Goal: Transaction & Acquisition: Purchase product/service

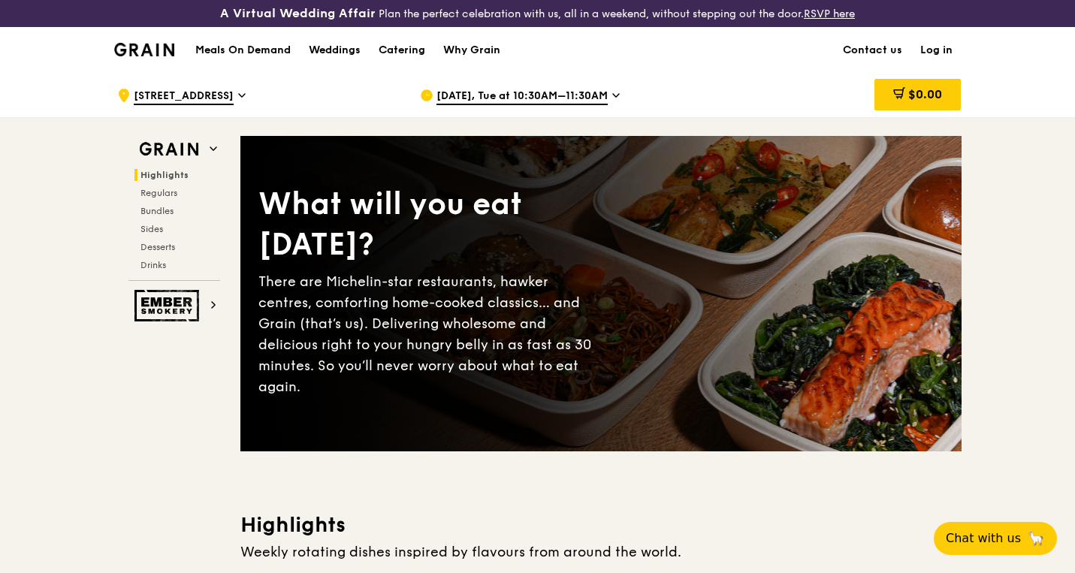
click at [273, 47] on h1 "Meals On Demand" at bounding box center [242, 50] width 95 height 15
click at [259, 49] on h1 "Meals On Demand" at bounding box center [242, 50] width 95 height 15
click at [261, 53] on h1 "Meals On Demand" at bounding box center [242, 50] width 95 height 15
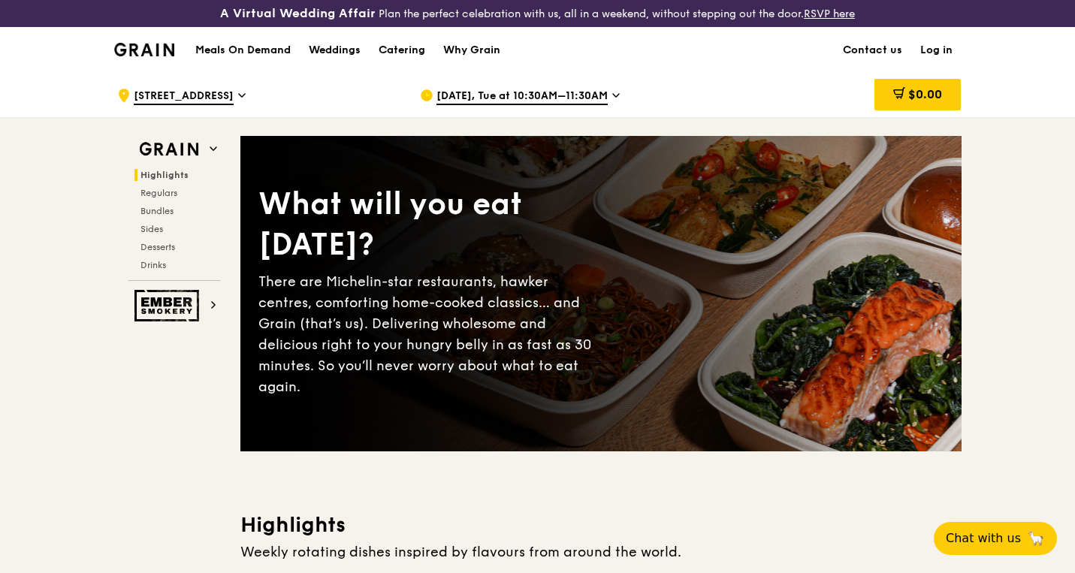
click at [234, 48] on h1 "Meals On Demand" at bounding box center [242, 50] width 95 height 15
click at [184, 174] on span "Highlights" at bounding box center [165, 175] width 48 height 11
click at [239, 94] on icon at bounding box center [242, 95] width 6 height 3
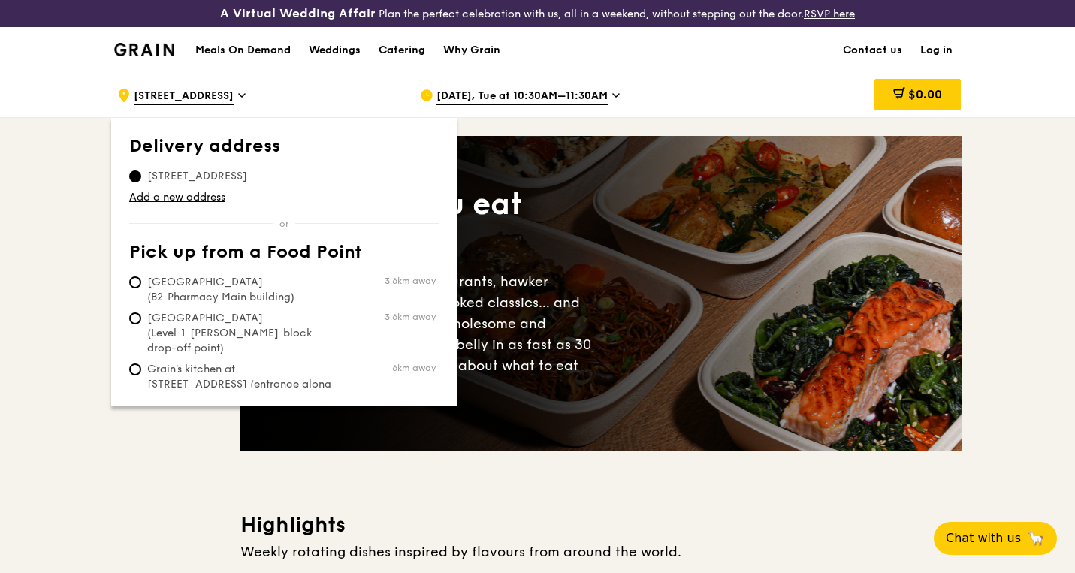
click at [281, 90] on div ".cls-1 { fill: none; stroke: #fff; stroke-linecap: round; stroke-linejoin: roun…" at bounding box center [256, 95] width 279 height 45
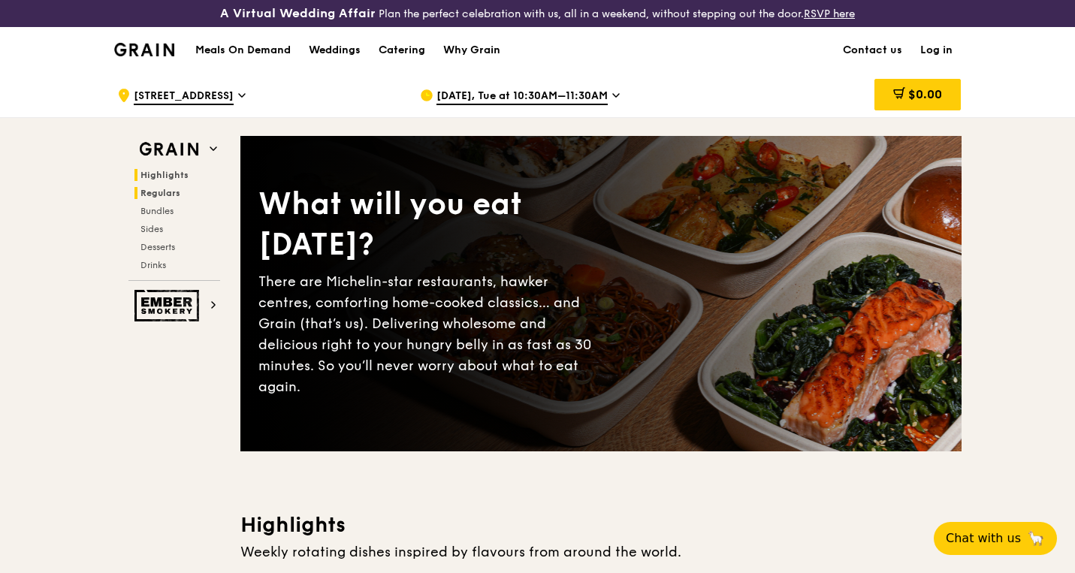
click at [154, 195] on span "Regulars" at bounding box center [161, 193] width 40 height 11
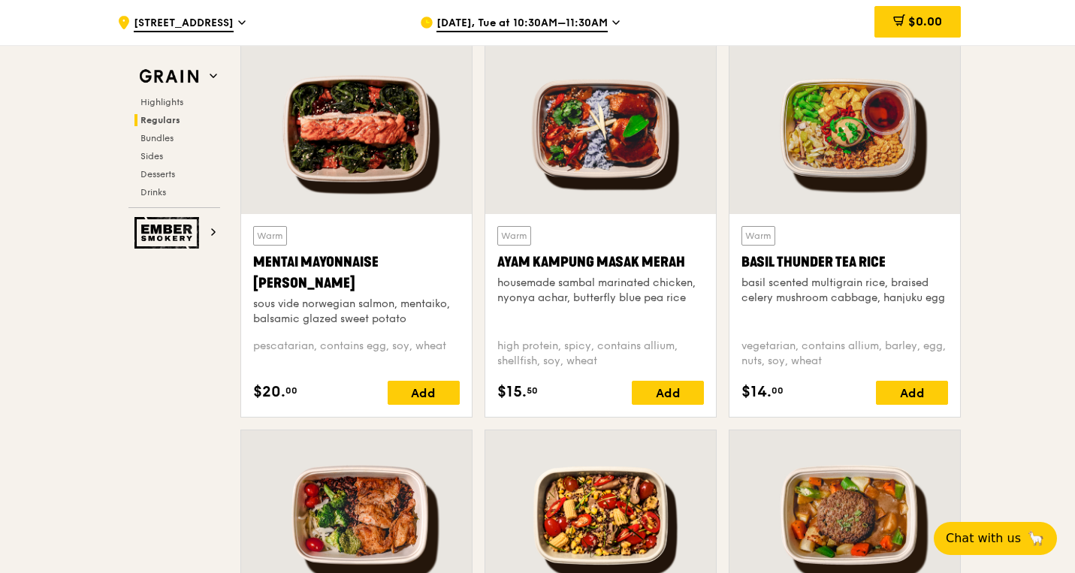
scroll to position [1391, 0]
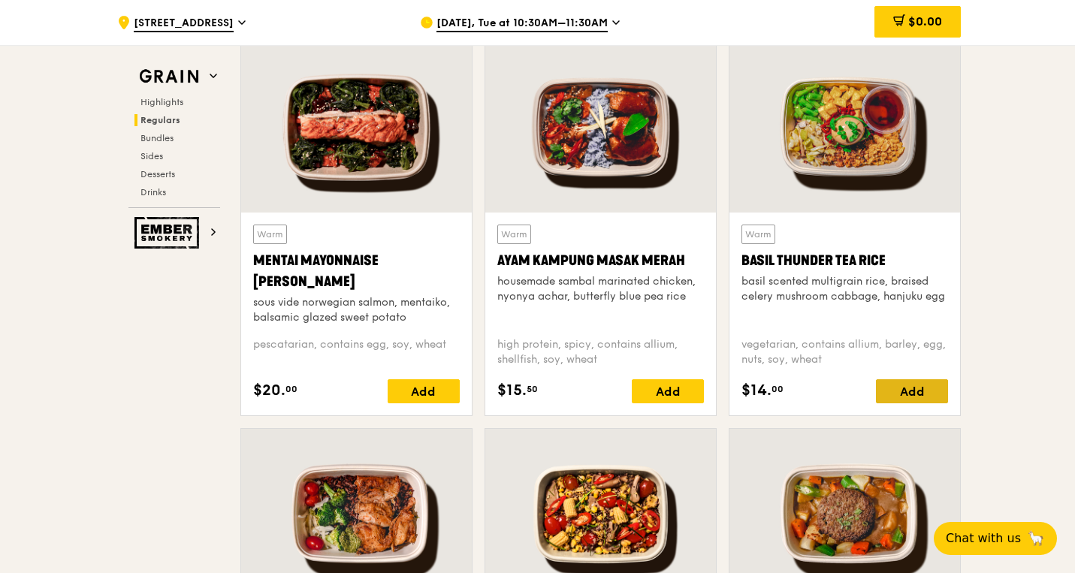
click at [917, 381] on div "Add" at bounding box center [912, 391] width 72 height 24
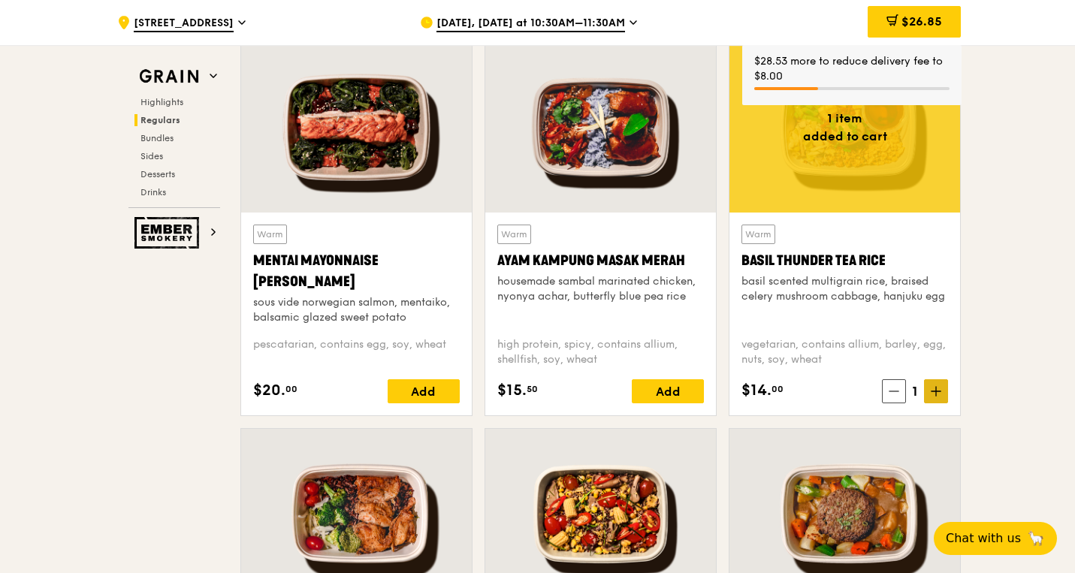
click at [936, 393] on icon at bounding box center [936, 391] width 0 height 9
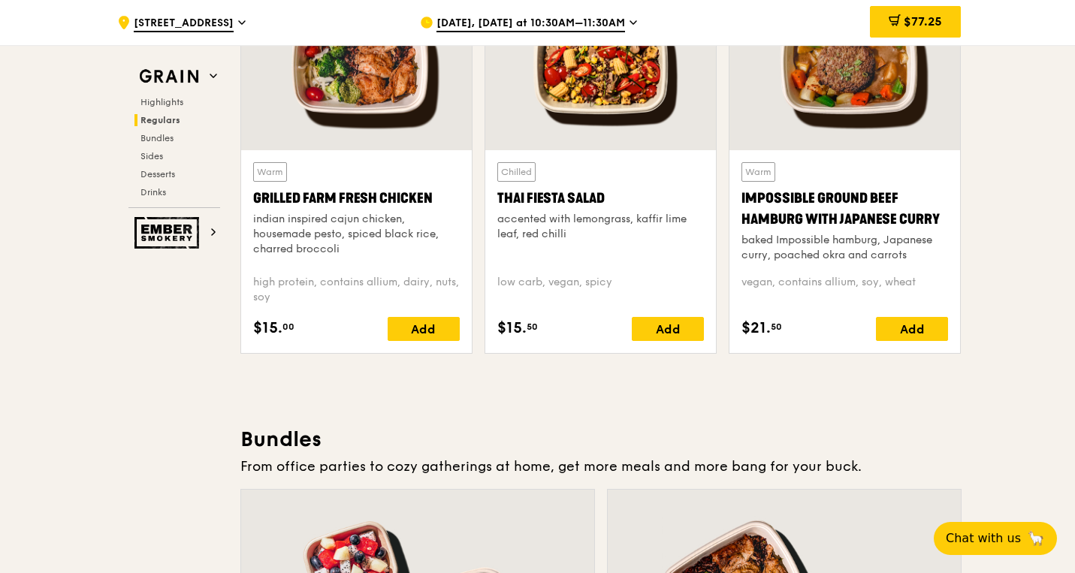
scroll to position [1846, 0]
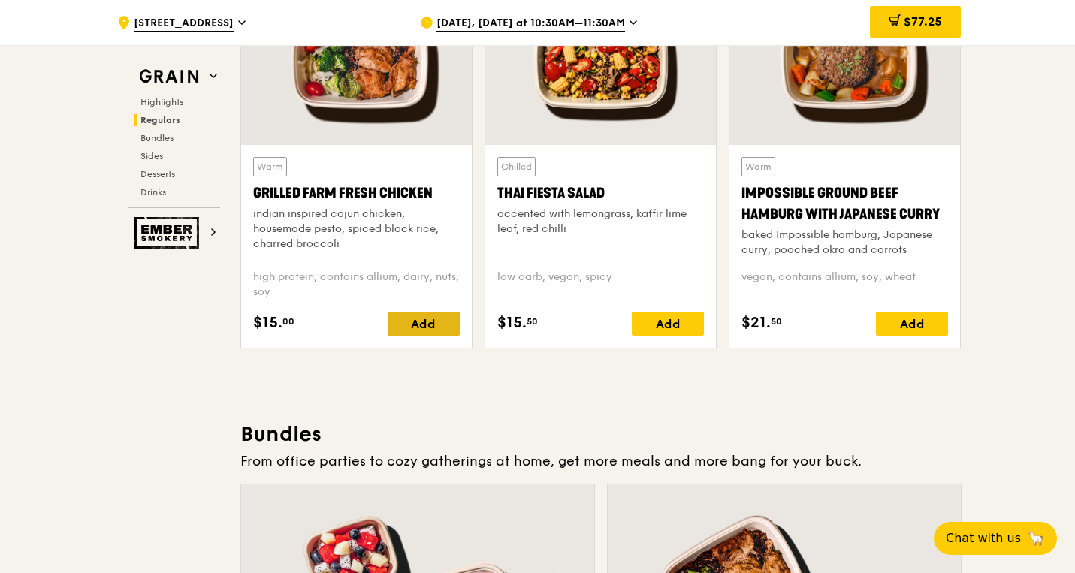
click at [420, 322] on div "Add" at bounding box center [424, 324] width 72 height 24
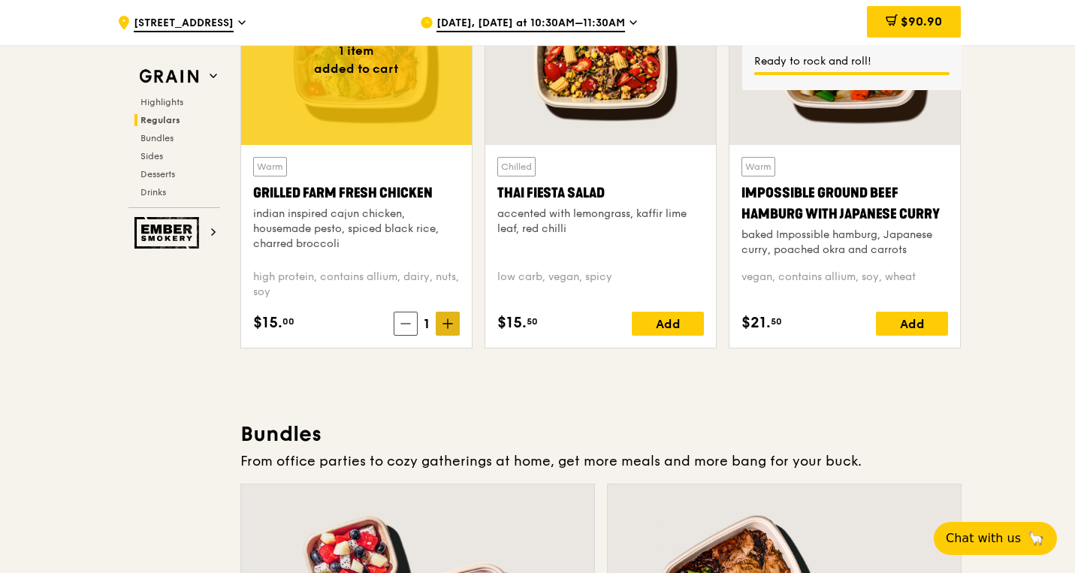
click at [449, 322] on icon at bounding box center [448, 324] width 11 height 11
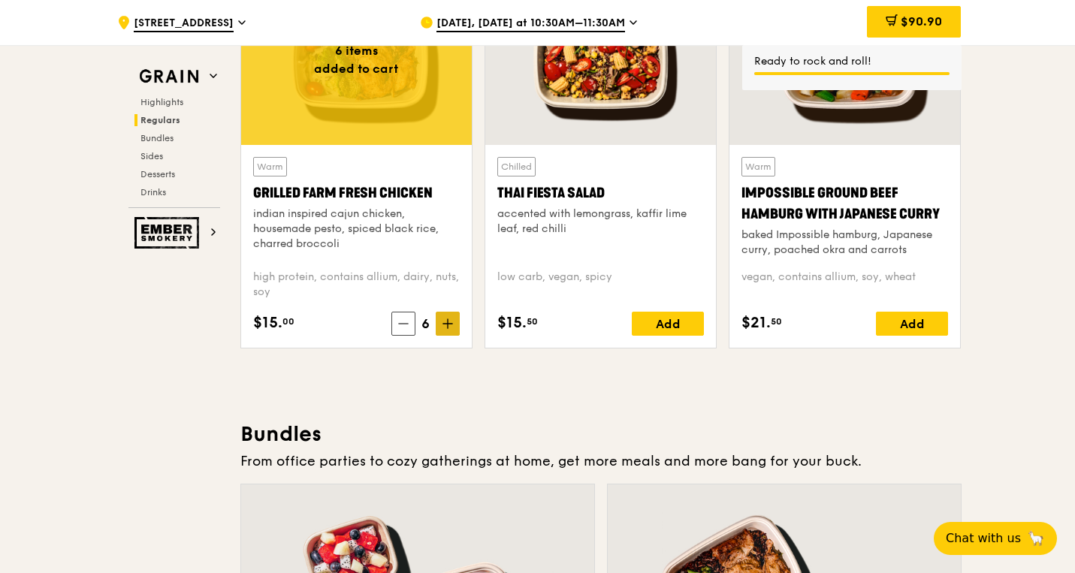
click at [449, 322] on icon at bounding box center [448, 324] width 11 height 11
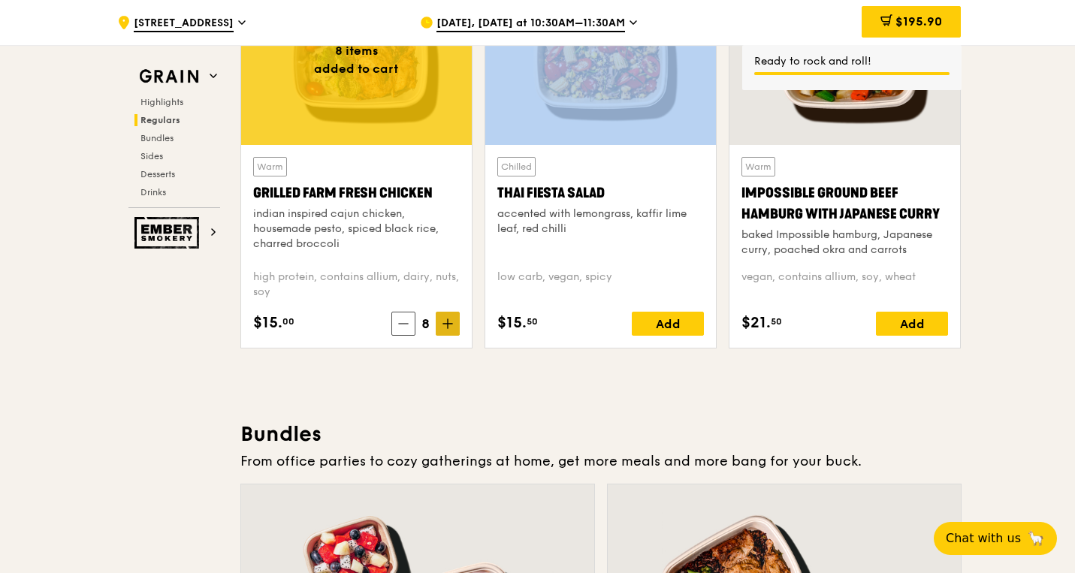
click at [449, 322] on icon at bounding box center [448, 324] width 11 height 11
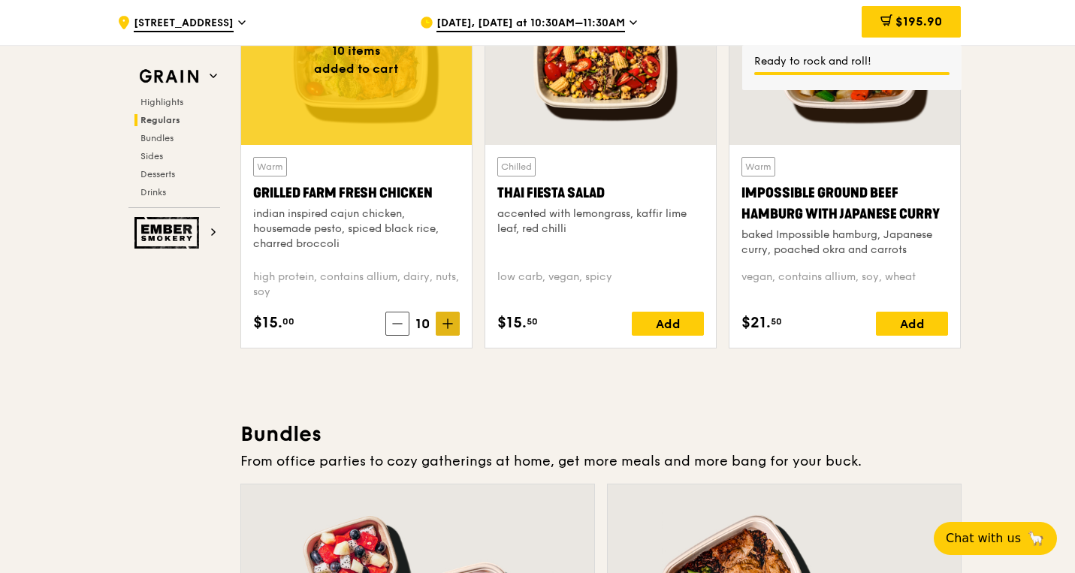
click at [449, 322] on icon at bounding box center [448, 324] width 11 height 11
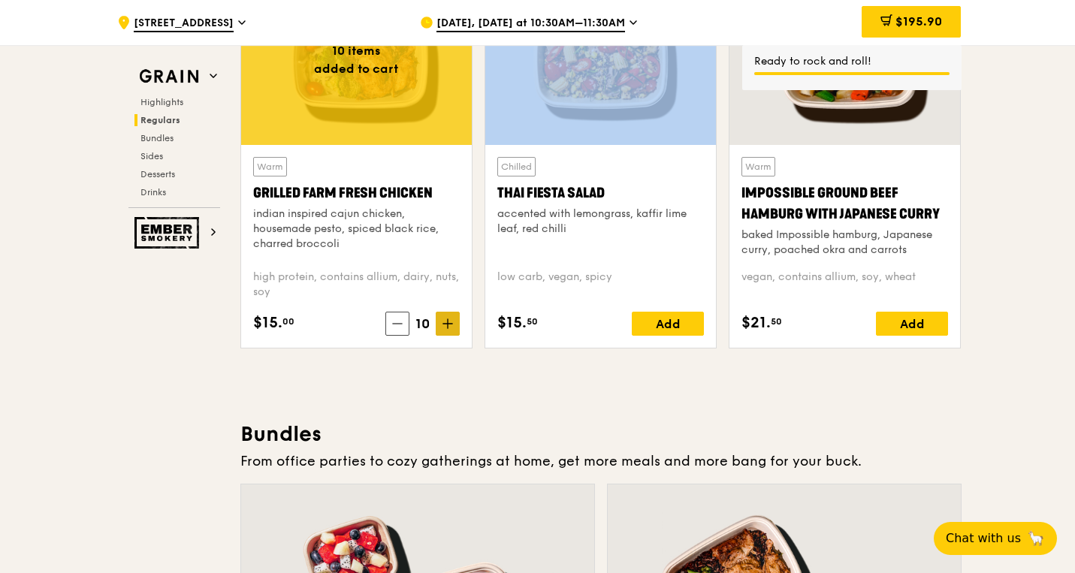
click at [449, 322] on icon at bounding box center [448, 324] width 11 height 11
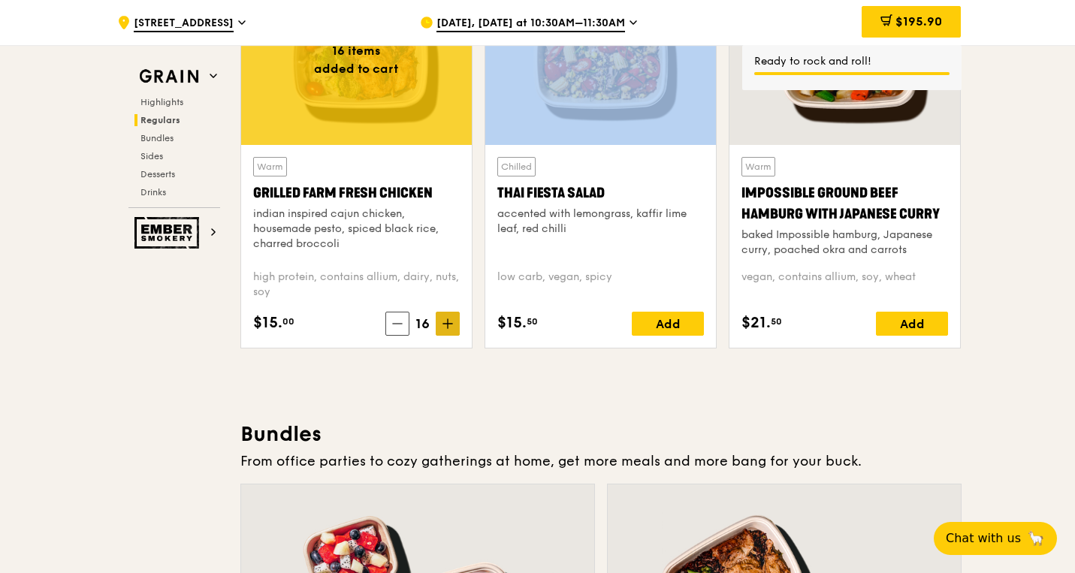
click at [449, 322] on icon at bounding box center [448, 324] width 11 height 11
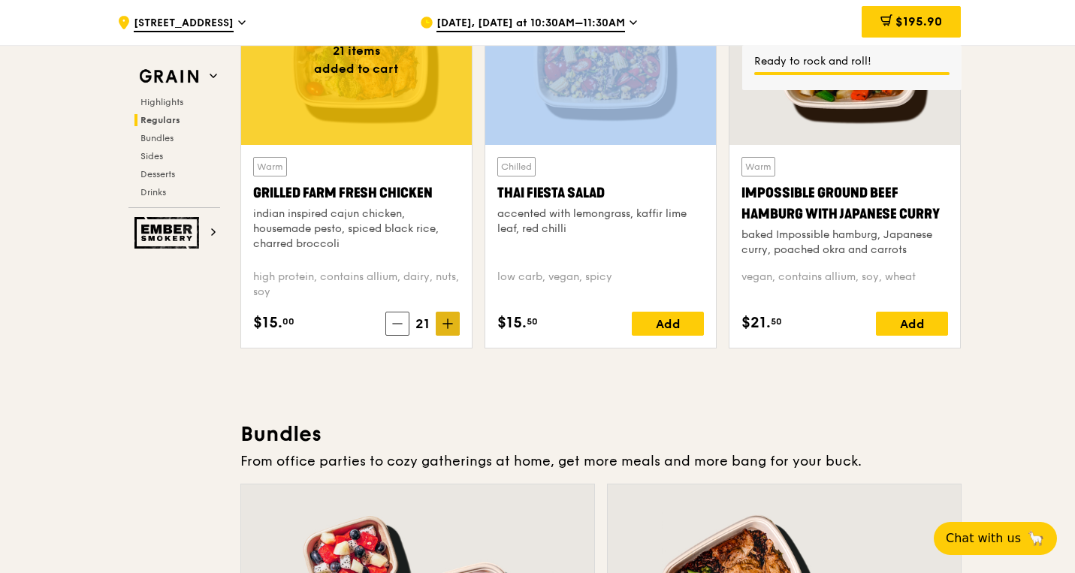
click at [449, 322] on icon at bounding box center [448, 324] width 11 height 11
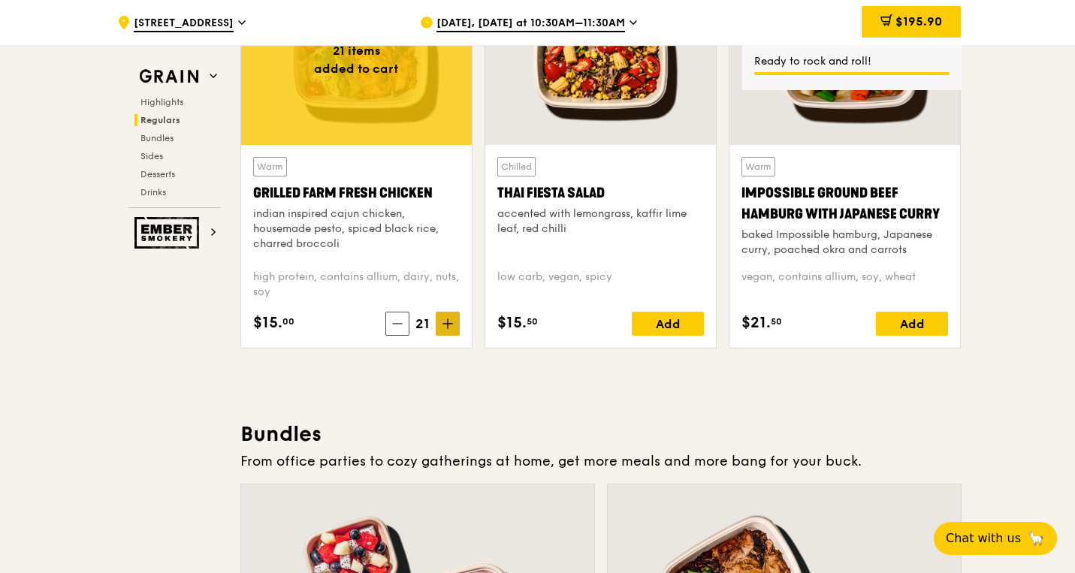
click at [449, 322] on icon at bounding box center [448, 324] width 11 height 11
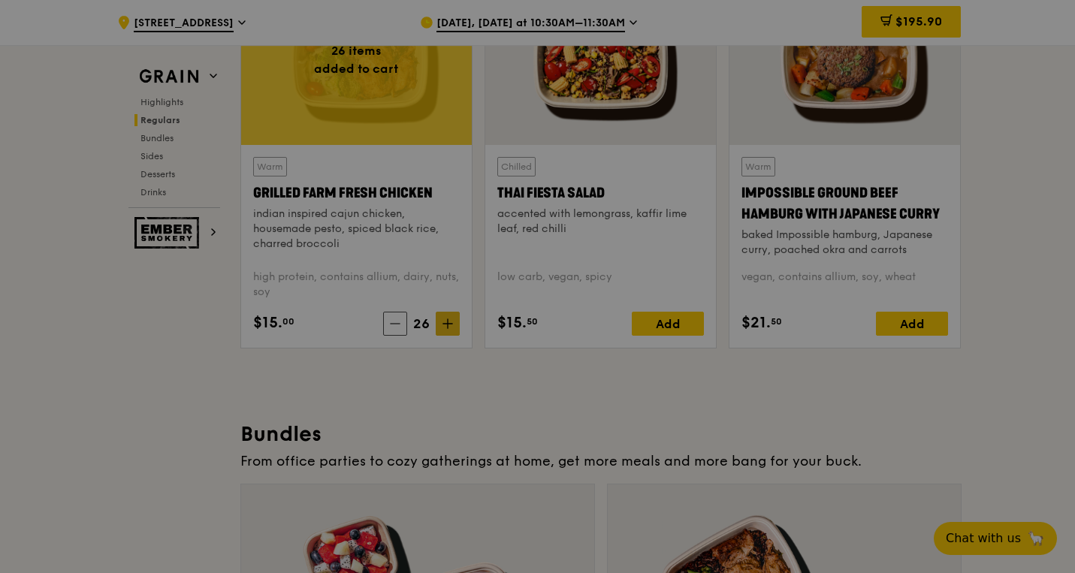
click at [449, 322] on div at bounding box center [537, 286] width 1075 height 573
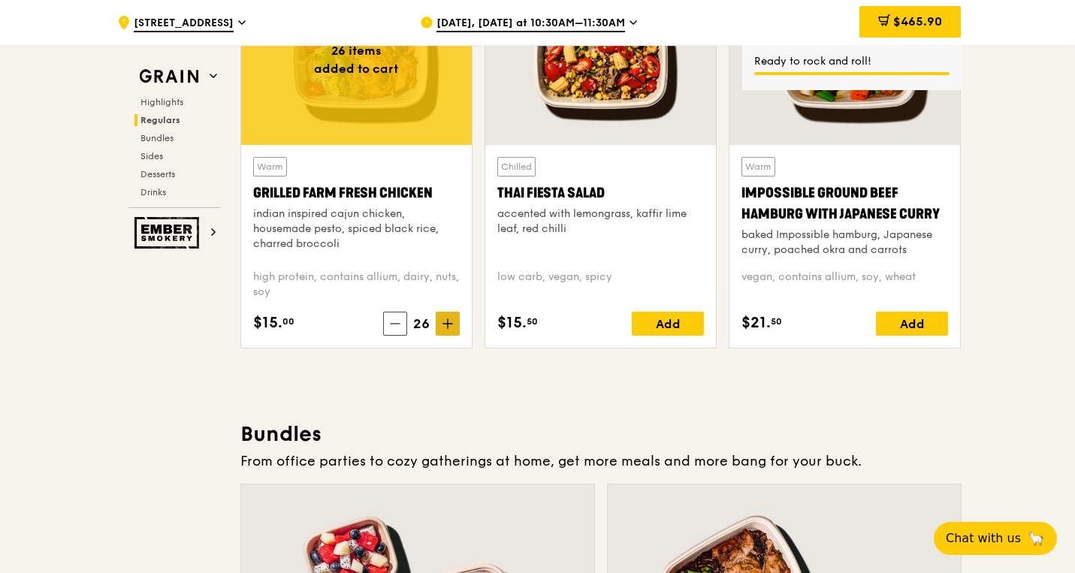
click at [449, 322] on icon at bounding box center [448, 324] width 11 height 11
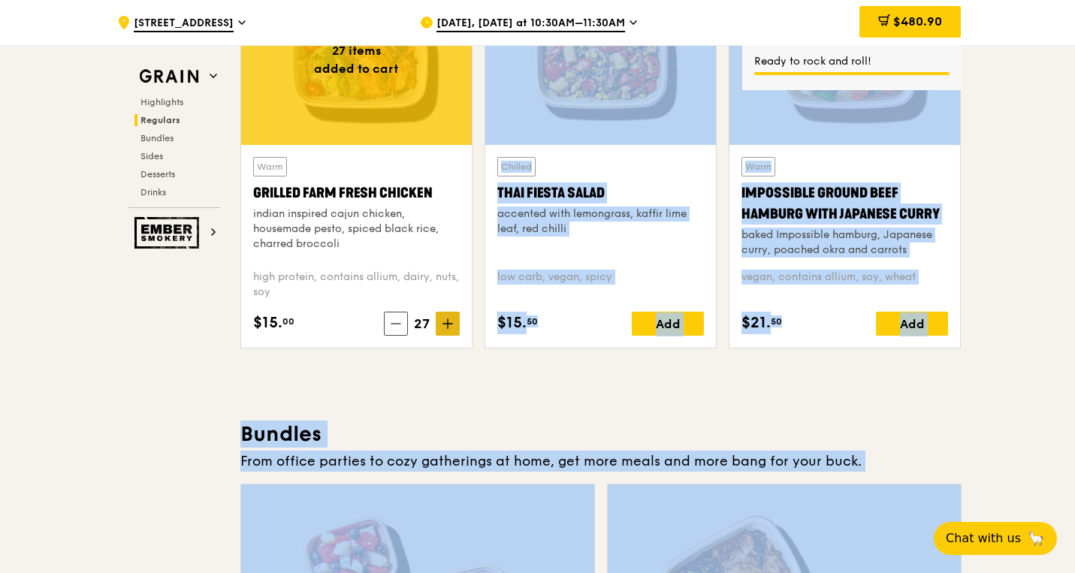
click at [446, 325] on icon at bounding box center [448, 324] width 11 height 11
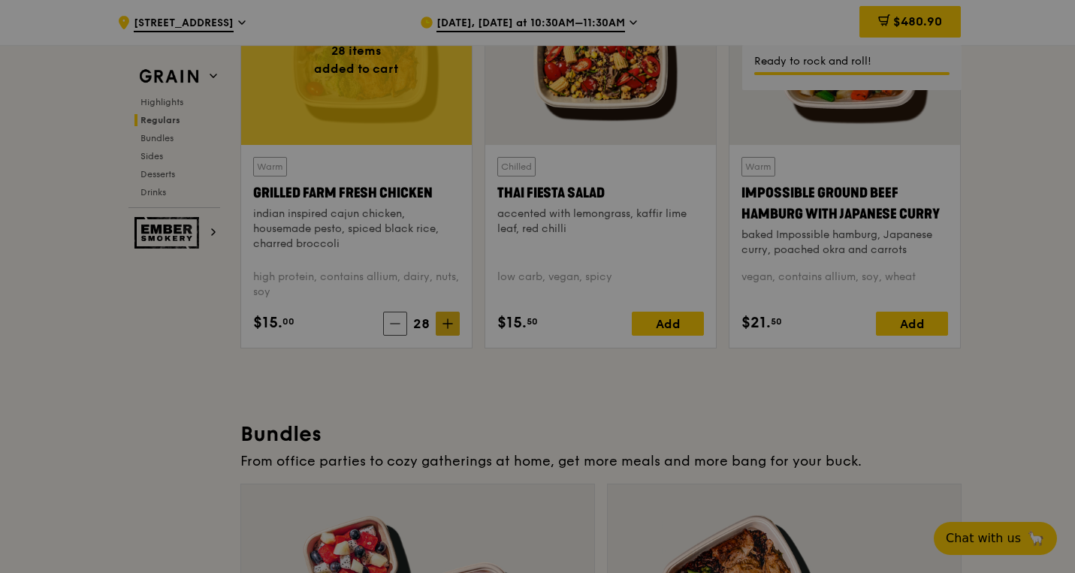
click at [446, 325] on div at bounding box center [537, 286] width 1075 height 573
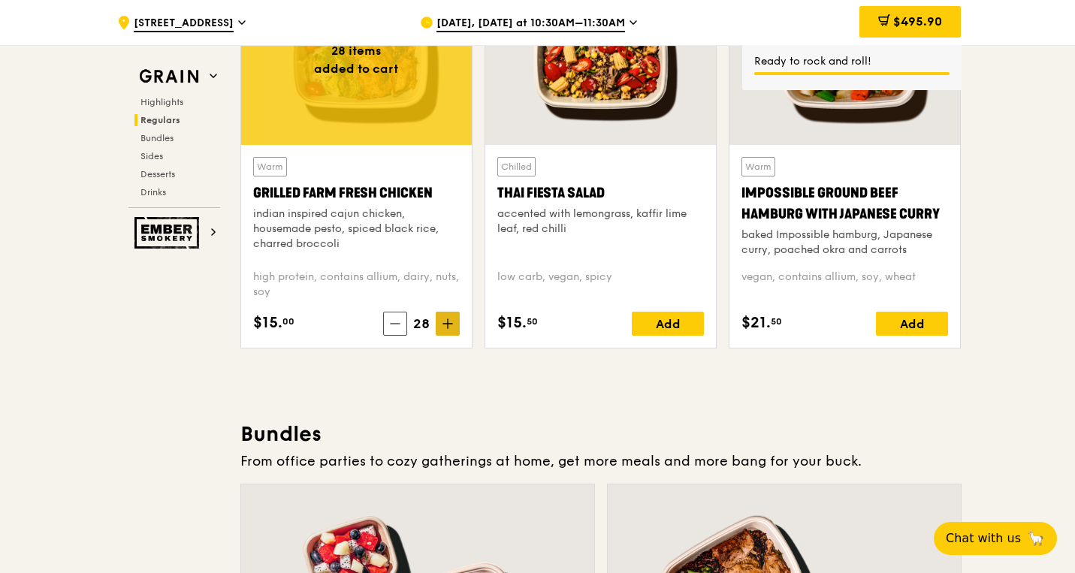
click at [446, 326] on icon at bounding box center [448, 324] width 11 height 11
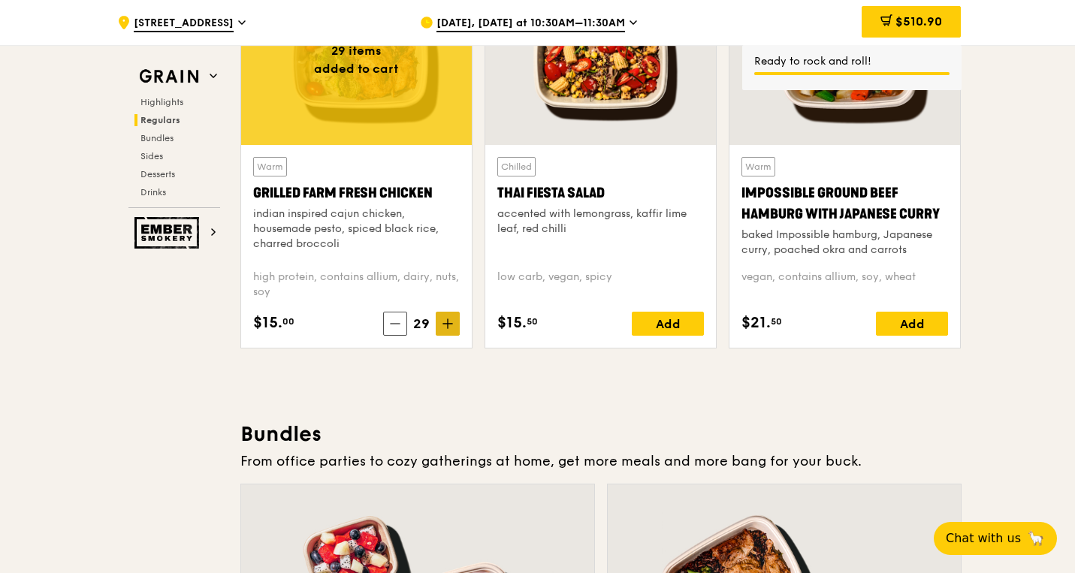
click at [446, 323] on icon at bounding box center [448, 324] width 11 height 11
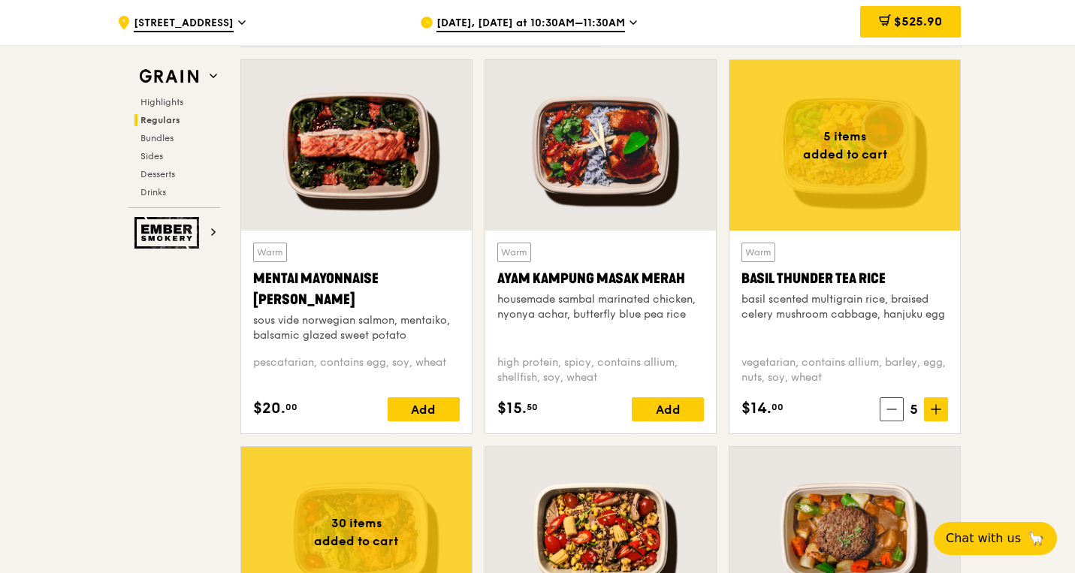
scroll to position [1374, 0]
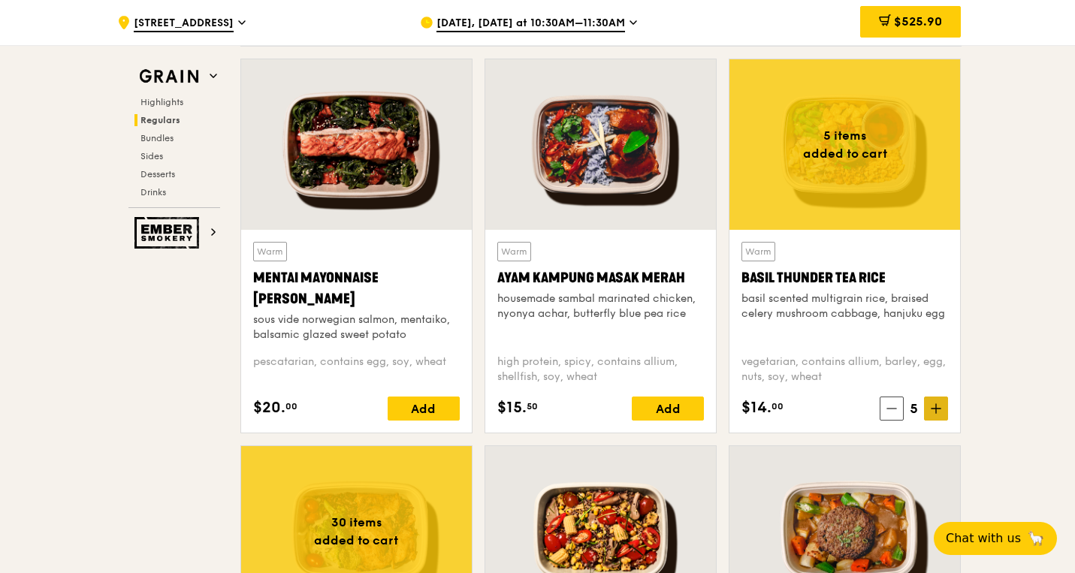
click at [942, 401] on span at bounding box center [936, 409] width 24 height 24
click at [941, 402] on span at bounding box center [936, 409] width 24 height 24
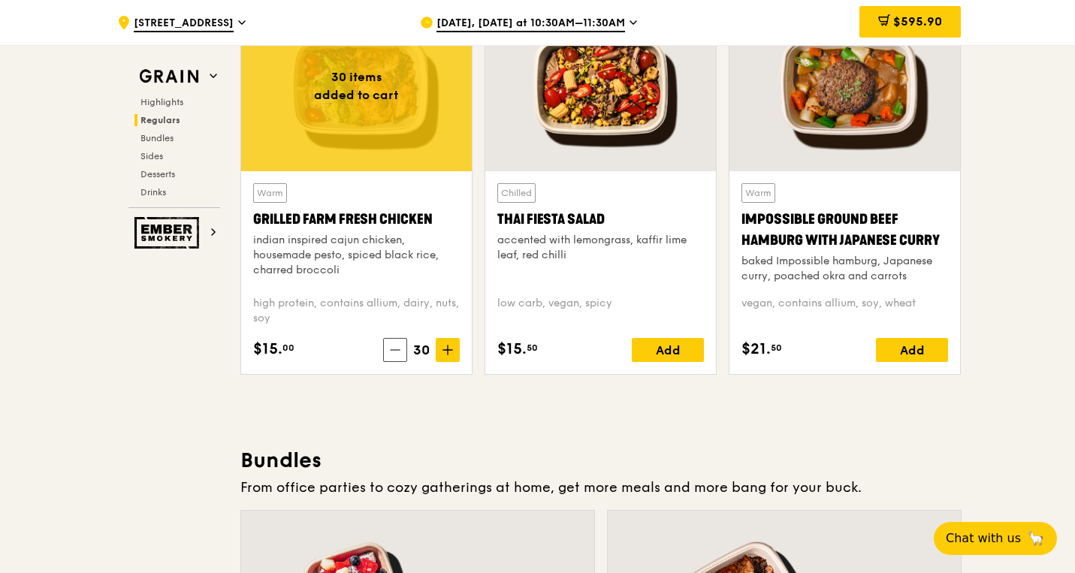
scroll to position [1818, 0]
click at [443, 352] on icon at bounding box center [448, 351] width 11 height 11
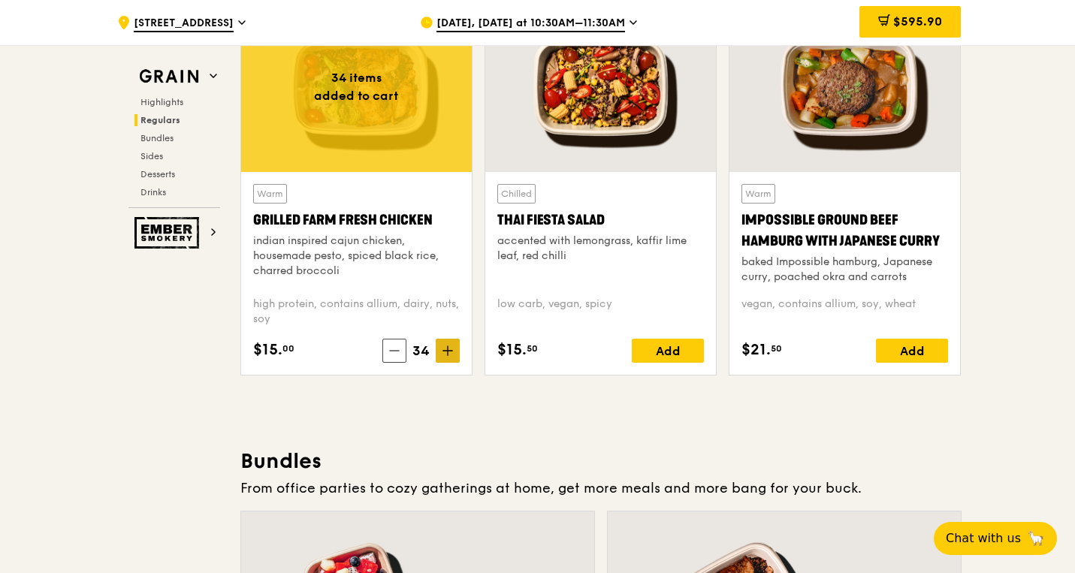
click at [443, 352] on icon at bounding box center [448, 351] width 11 height 11
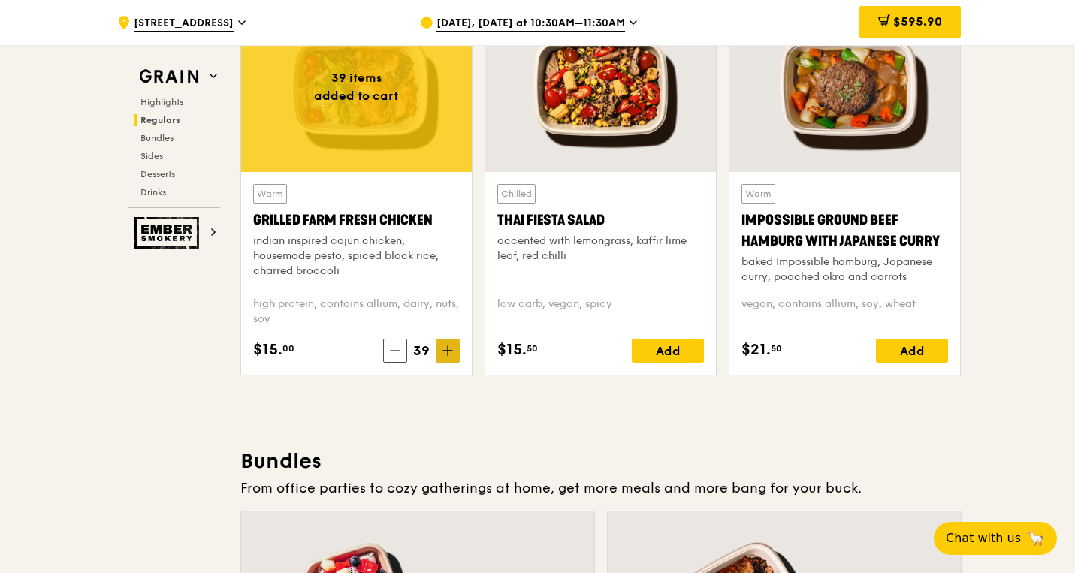
click at [443, 352] on icon at bounding box center [448, 351] width 11 height 11
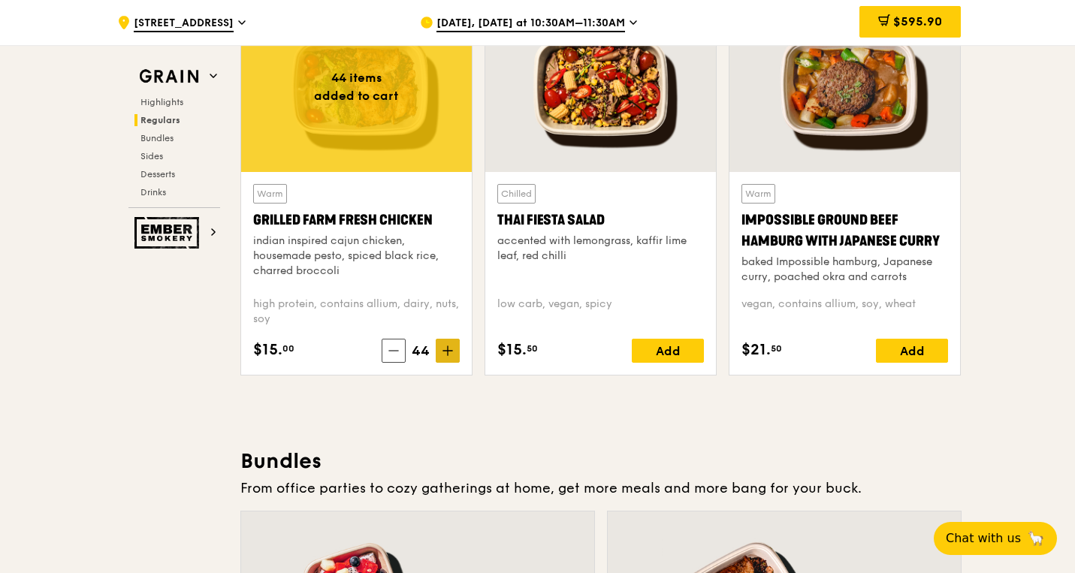
click at [443, 352] on icon at bounding box center [448, 351] width 11 height 11
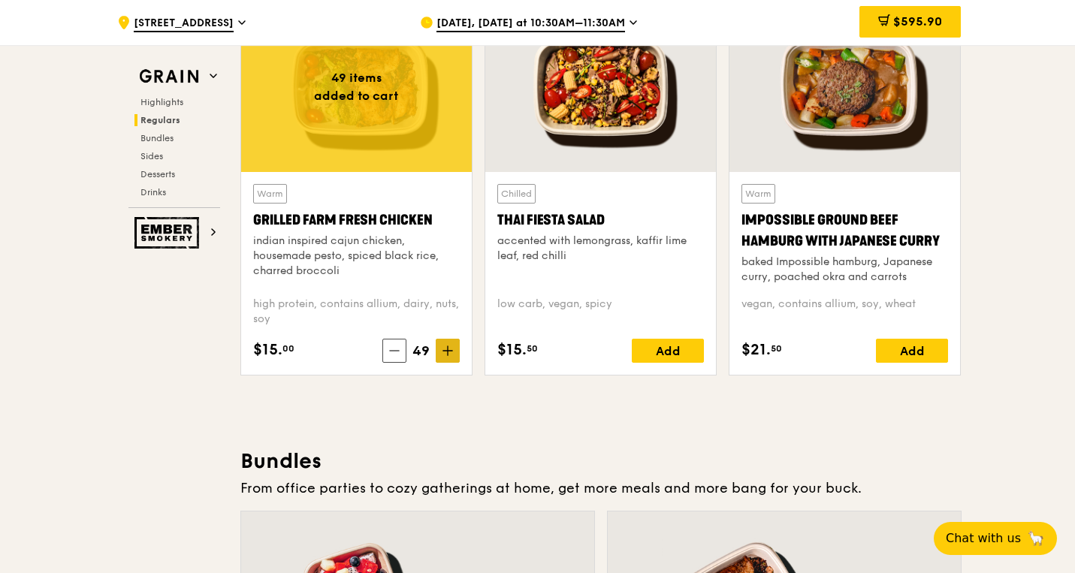
click at [443, 352] on icon at bounding box center [448, 351] width 11 height 11
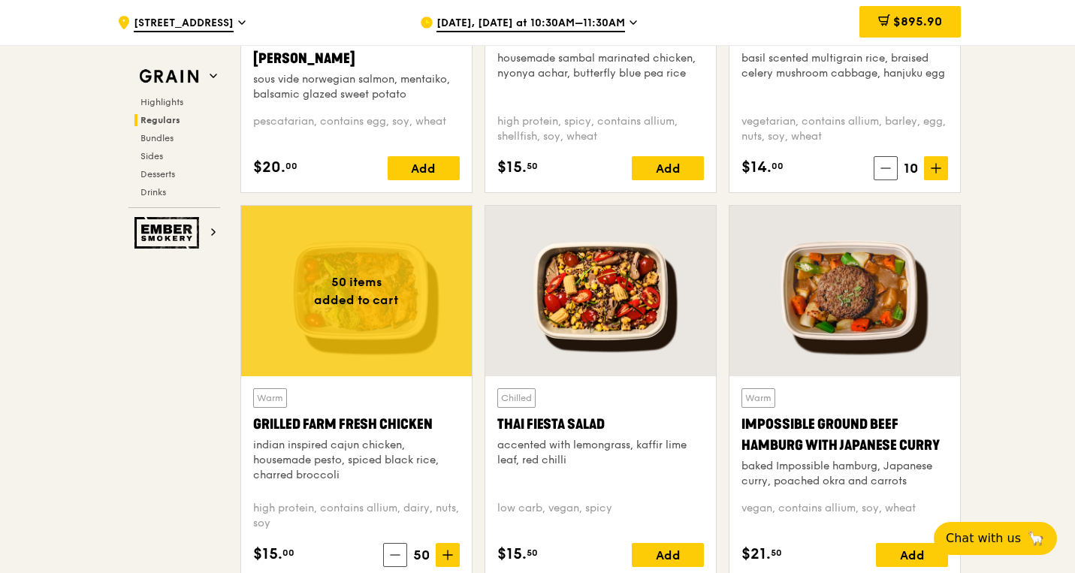
scroll to position [1628, 0]
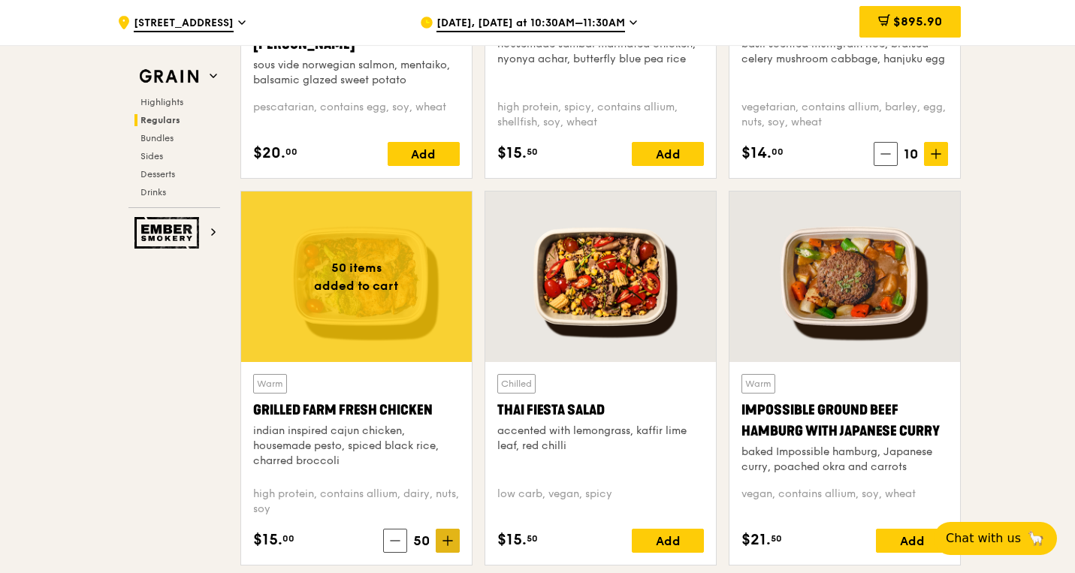
click at [443, 539] on icon at bounding box center [448, 541] width 11 height 11
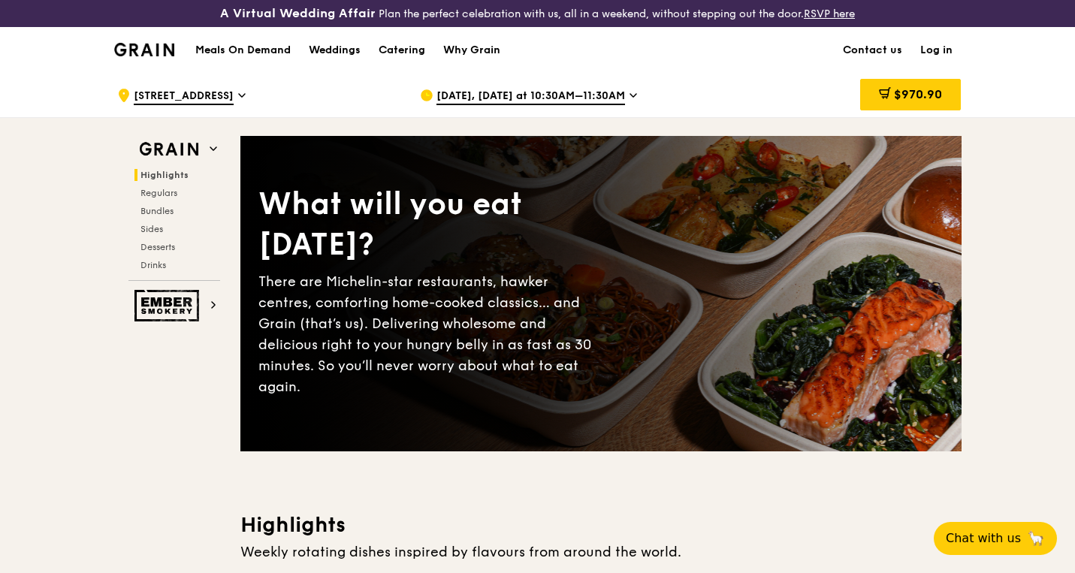
scroll to position [0, 0]
click at [901, 89] on span "$970.90" at bounding box center [918, 94] width 48 height 14
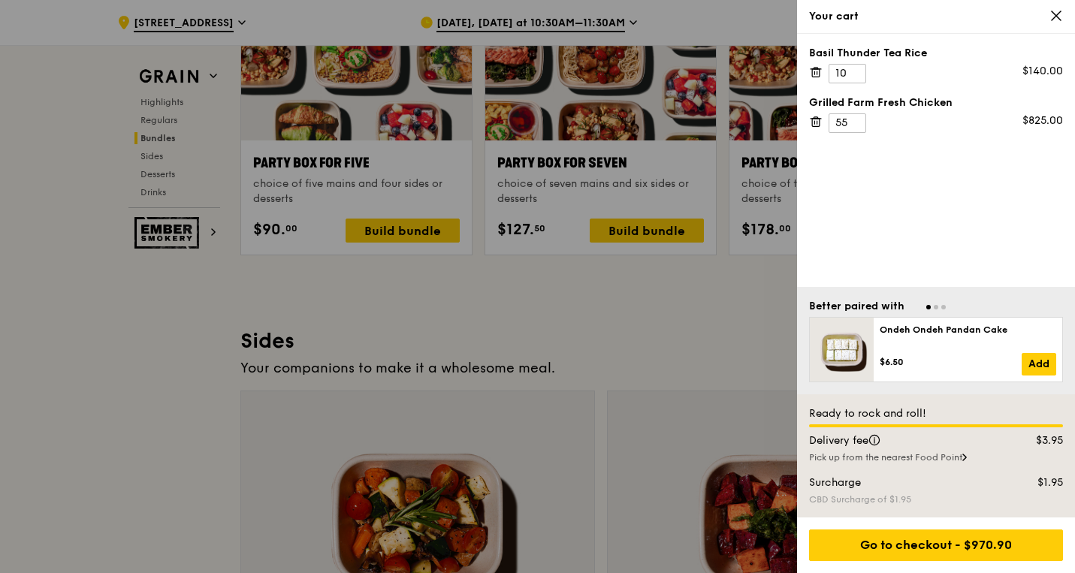
scroll to position [3237, 0]
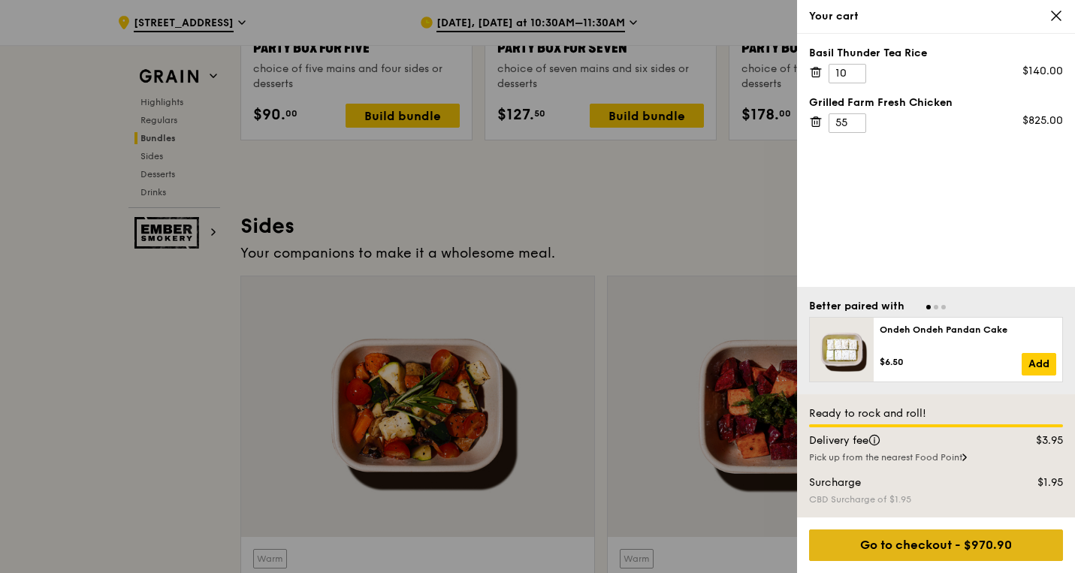
click at [957, 547] on div "Go to checkout - $970.90" at bounding box center [936, 546] width 254 height 32
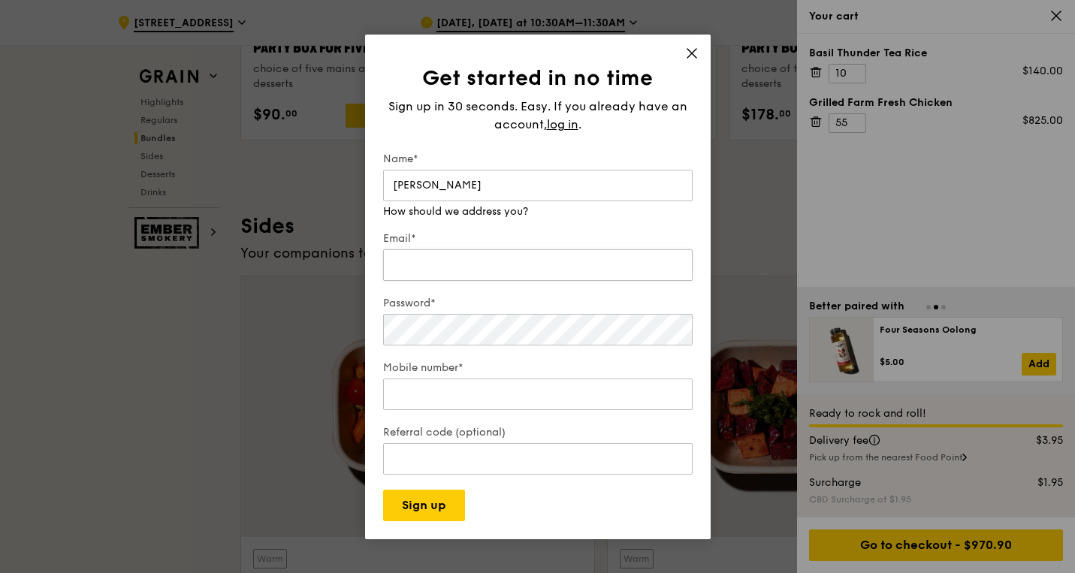
type input "Jessie Tan"
type input "jessie"
type input "jessie.tan@momenta.biz"
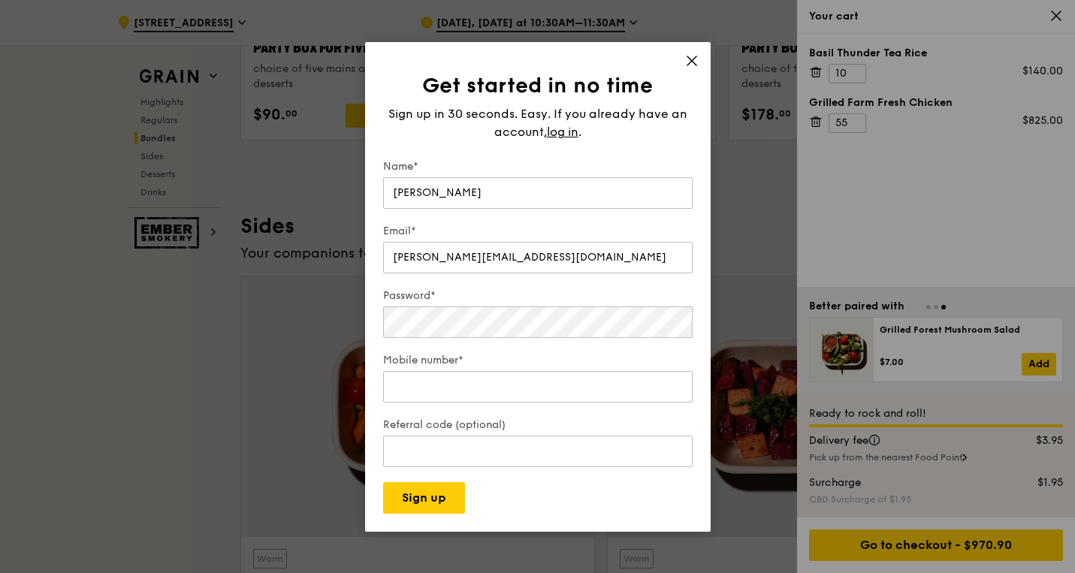
click at [635, 362] on label "Mobile number*" at bounding box center [538, 360] width 310 height 15
click at [635, 371] on input "Mobile number*" at bounding box center [538, 387] width 310 height 32
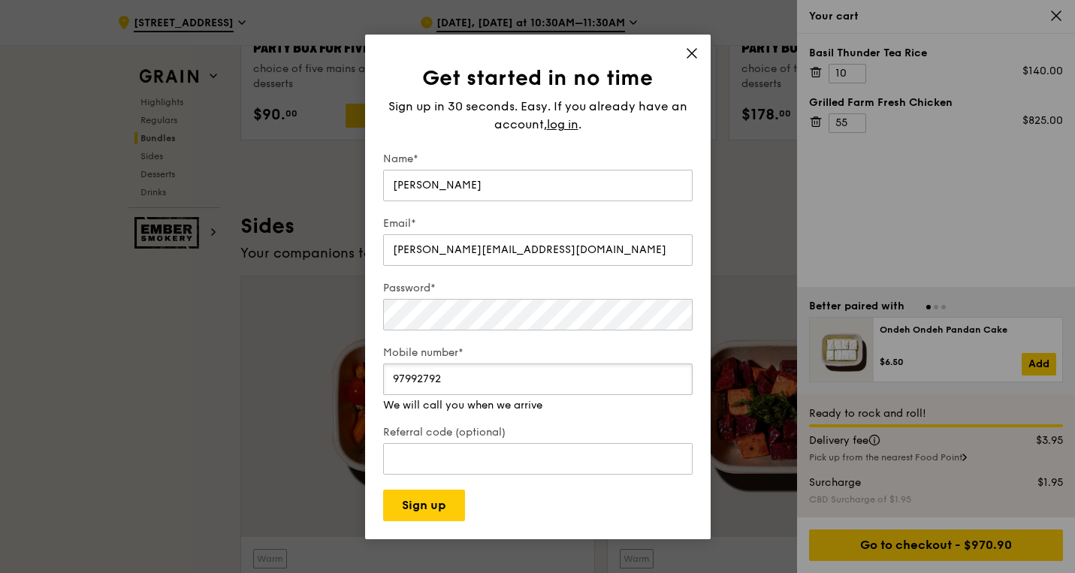
type input "97992792"
click at [588, 432] on label "Referral code (optional)" at bounding box center [538, 432] width 310 height 15
click at [588, 443] on input "Referral code (optional)" at bounding box center [538, 459] width 310 height 32
click at [551, 391] on input "97992792" at bounding box center [538, 380] width 310 height 32
click at [543, 455] on input "Referral code (optional)" at bounding box center [538, 459] width 310 height 32
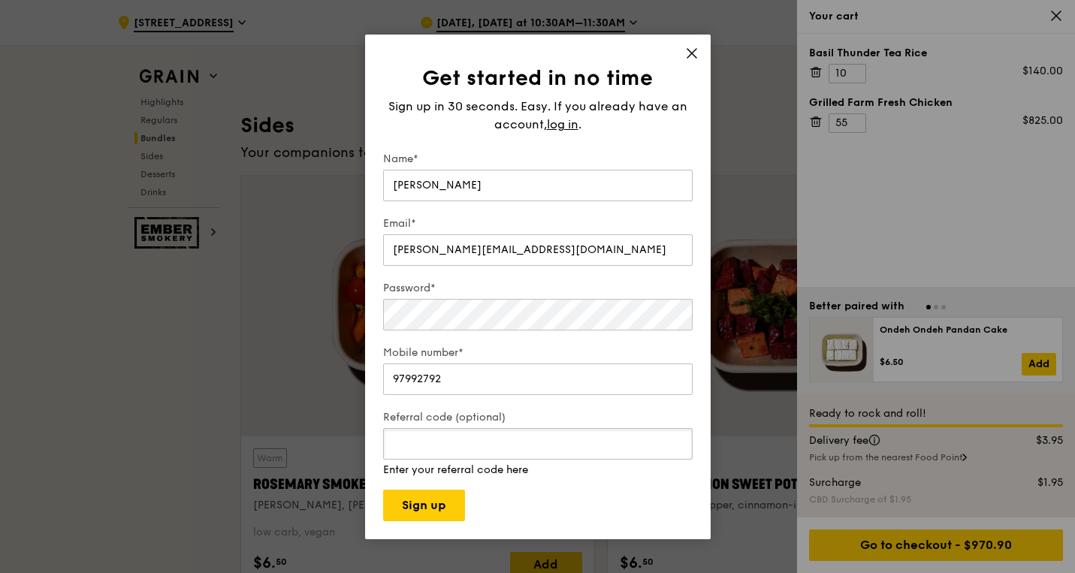
scroll to position [3342, 0]
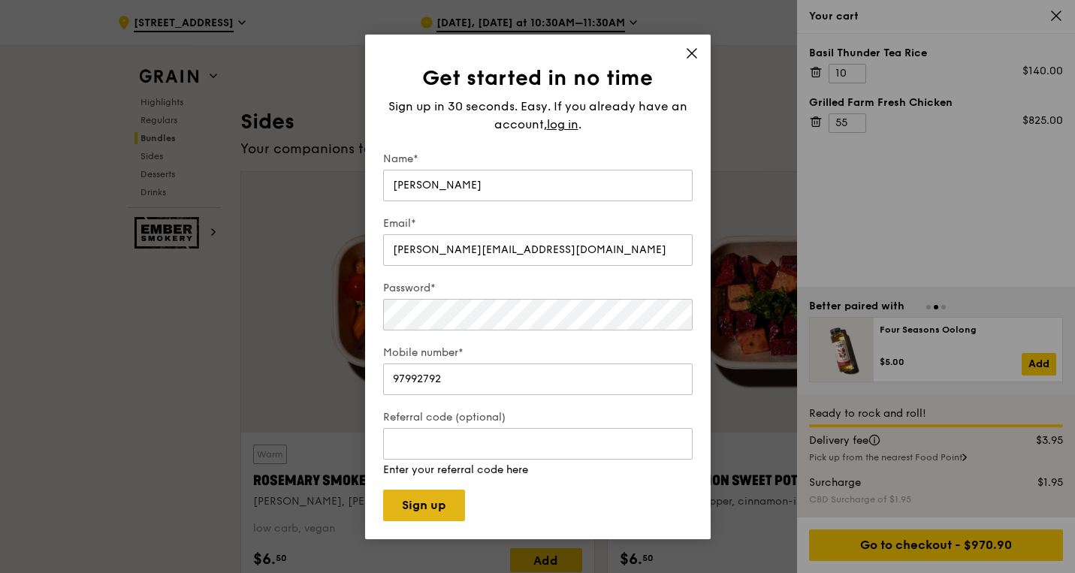
click at [429, 498] on button "Sign up" at bounding box center [424, 506] width 82 height 32
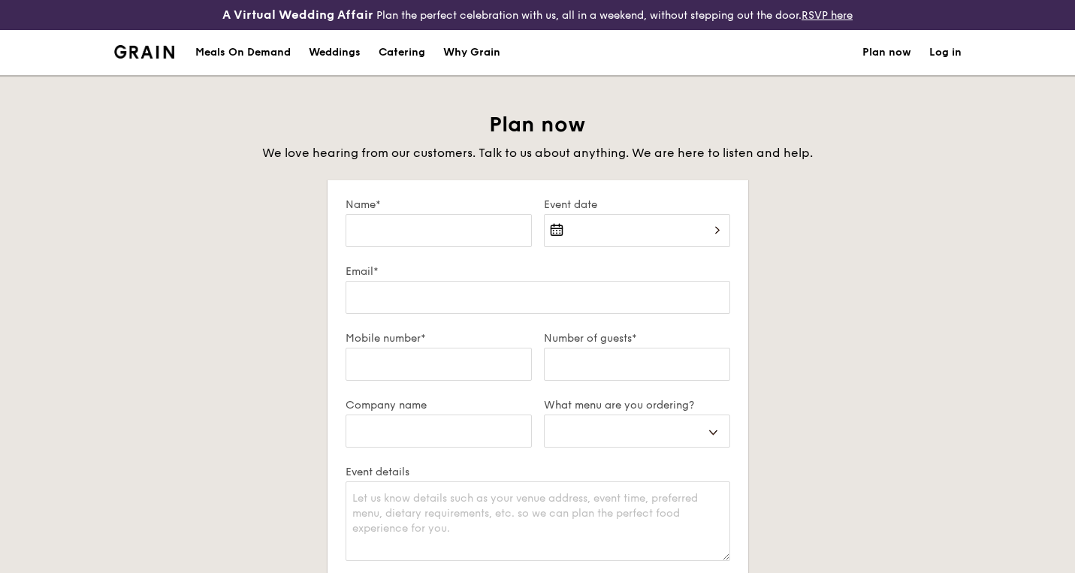
select select
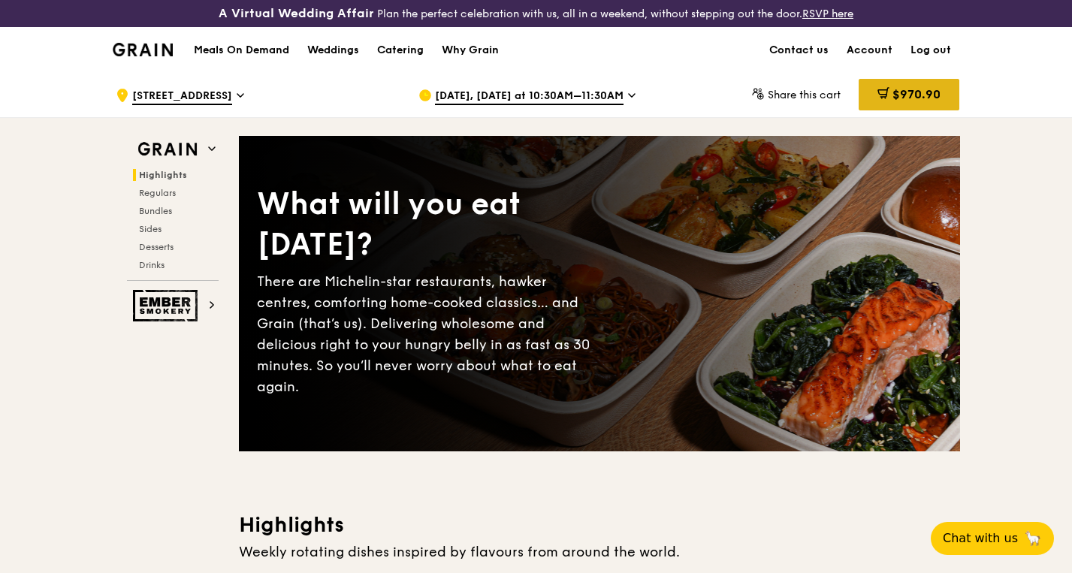
click at [906, 94] on span "$970.90" at bounding box center [917, 94] width 48 height 14
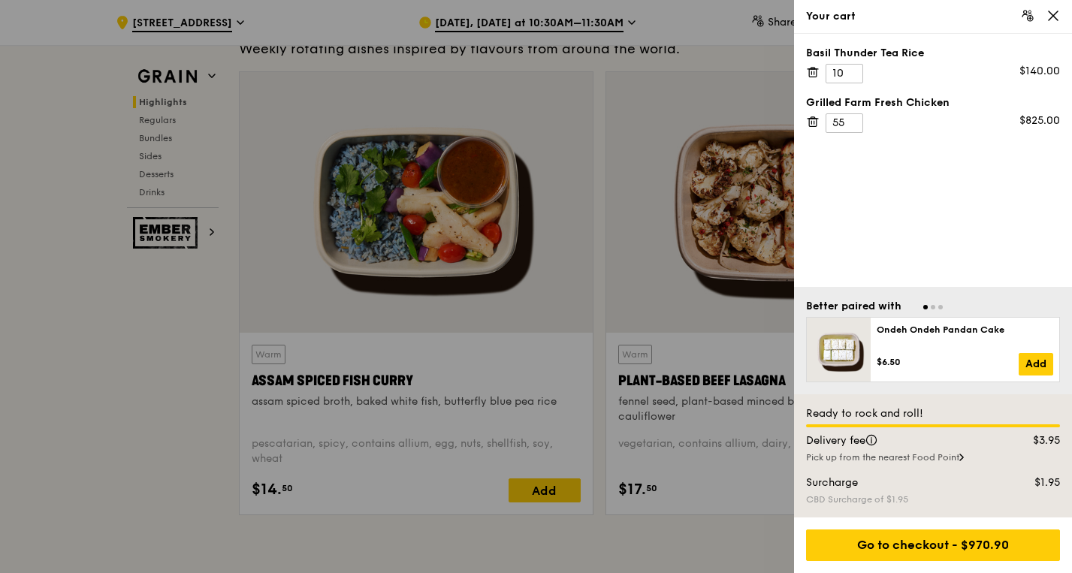
scroll to position [549, 0]
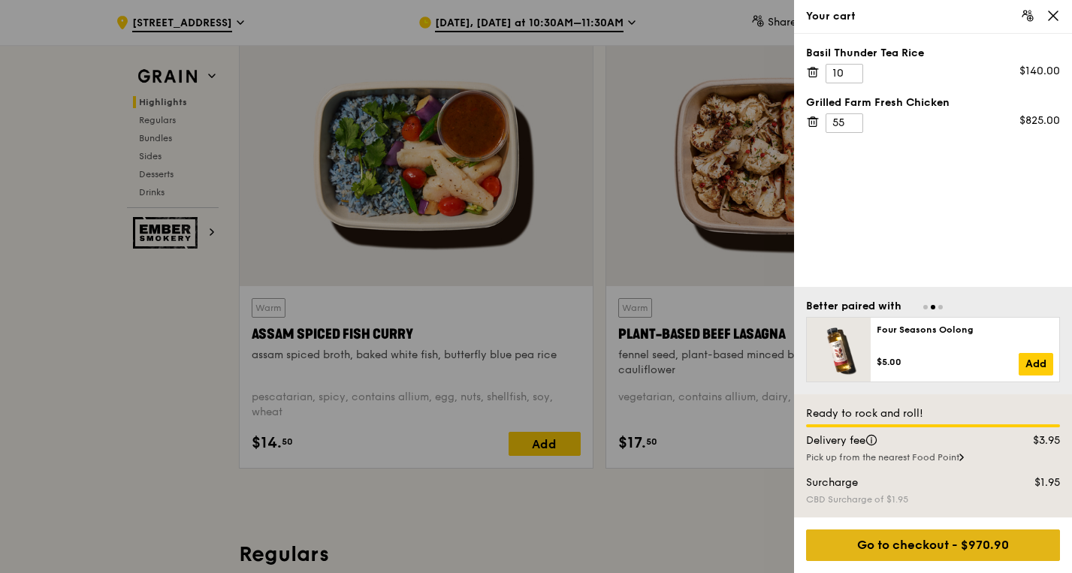
click at [918, 537] on div "Go to checkout - $970.90" at bounding box center [933, 546] width 254 height 32
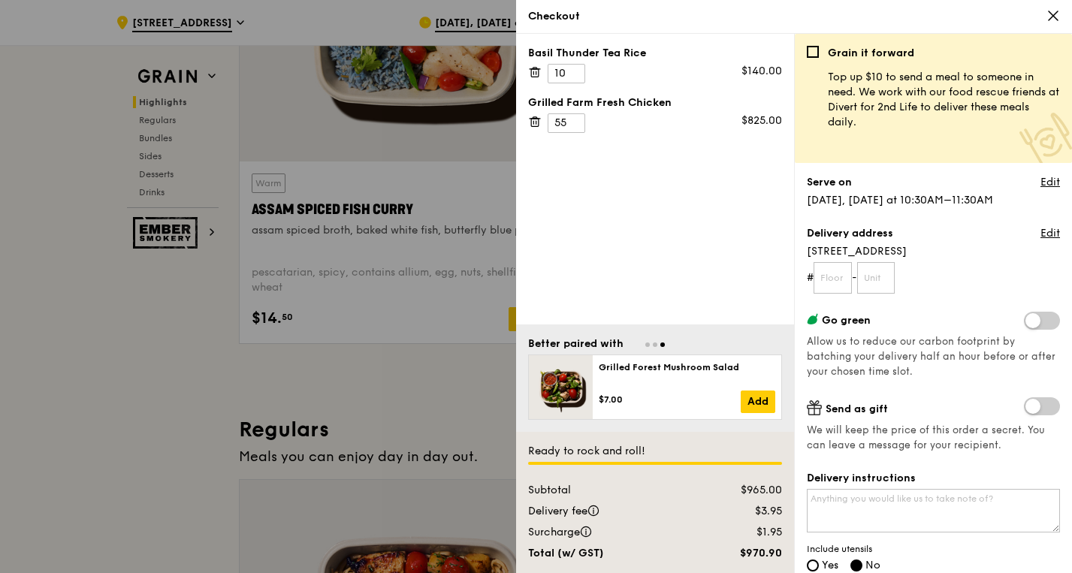
scroll to position [675, 0]
click at [835, 281] on input "text" at bounding box center [833, 278] width 38 height 32
type input "42"
click at [877, 278] on input "text" at bounding box center [876, 278] width 38 height 32
type input "00"
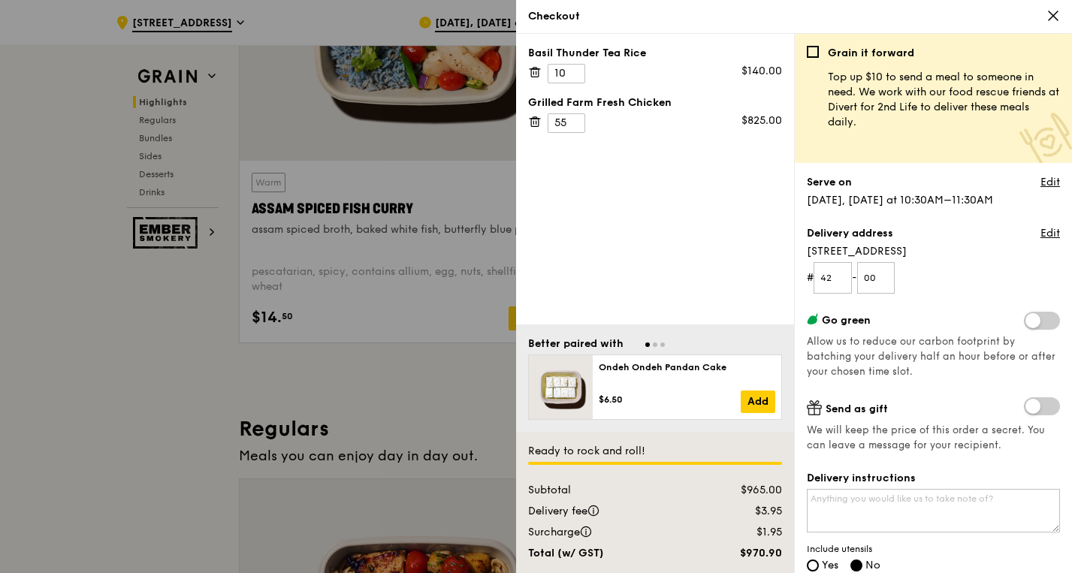
click at [950, 302] on div "Grain it forward Top up $10 to send a meal to someone in need. We work with our…" at bounding box center [933, 310] width 253 height 528
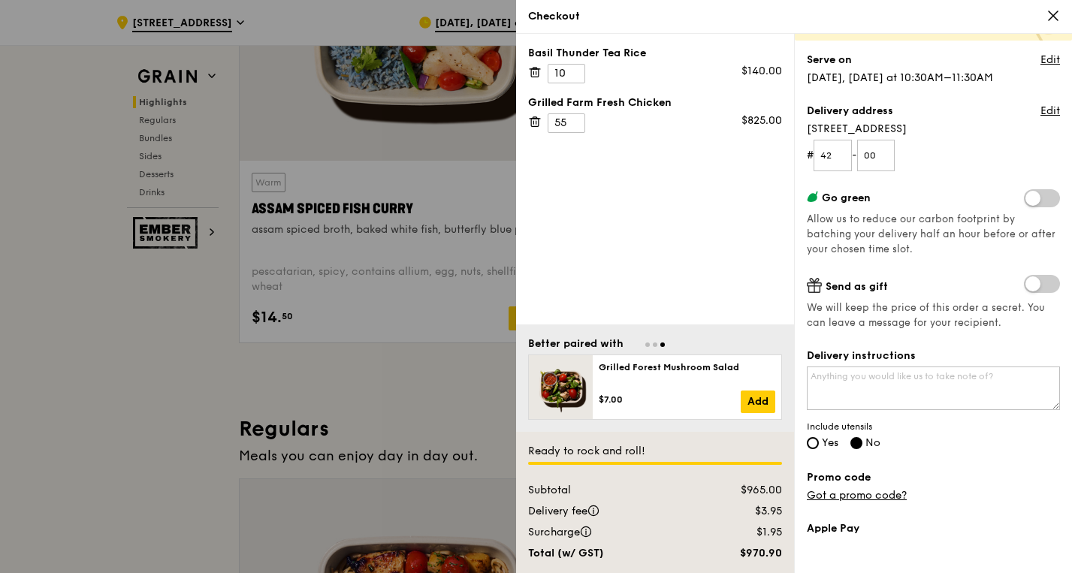
scroll to position [124, 0]
click at [917, 375] on textarea "Delivery instructions" at bounding box center [933, 387] width 253 height 44
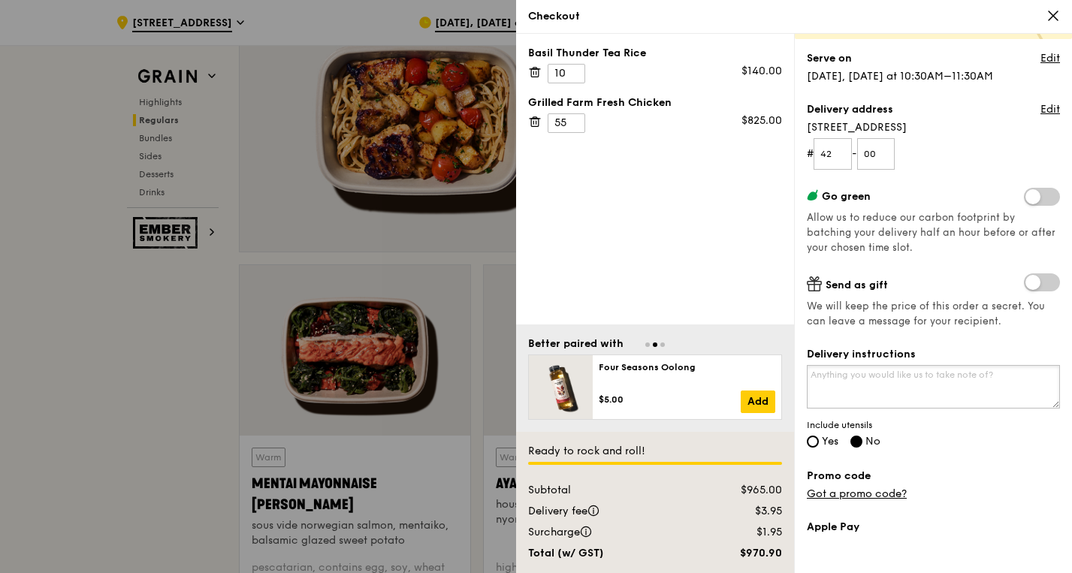
scroll to position [1169, 0]
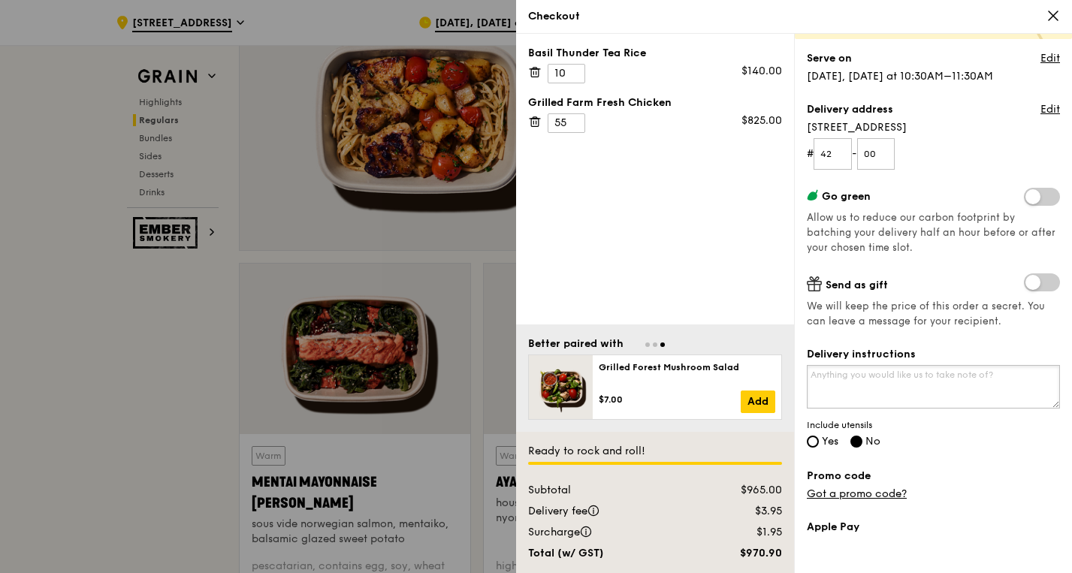
click at [855, 381] on textarea "Delivery instructions" at bounding box center [933, 387] width 253 height 44
paste textarea "Please call Ms [PERSON_NAME] at [PHONE_NUMBER] when delivery arrives on Level 4…"
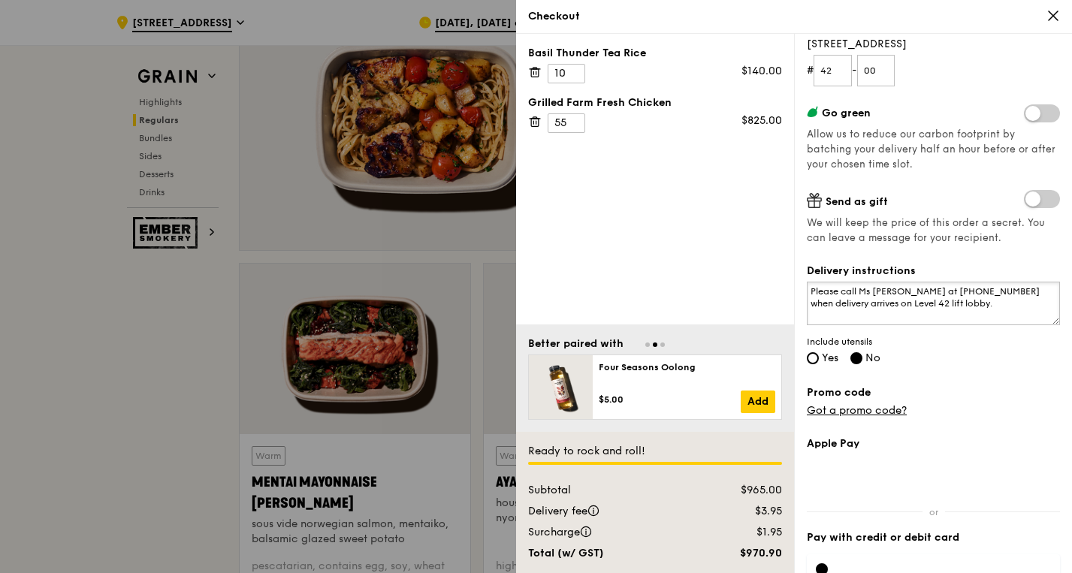
scroll to position [210, 0]
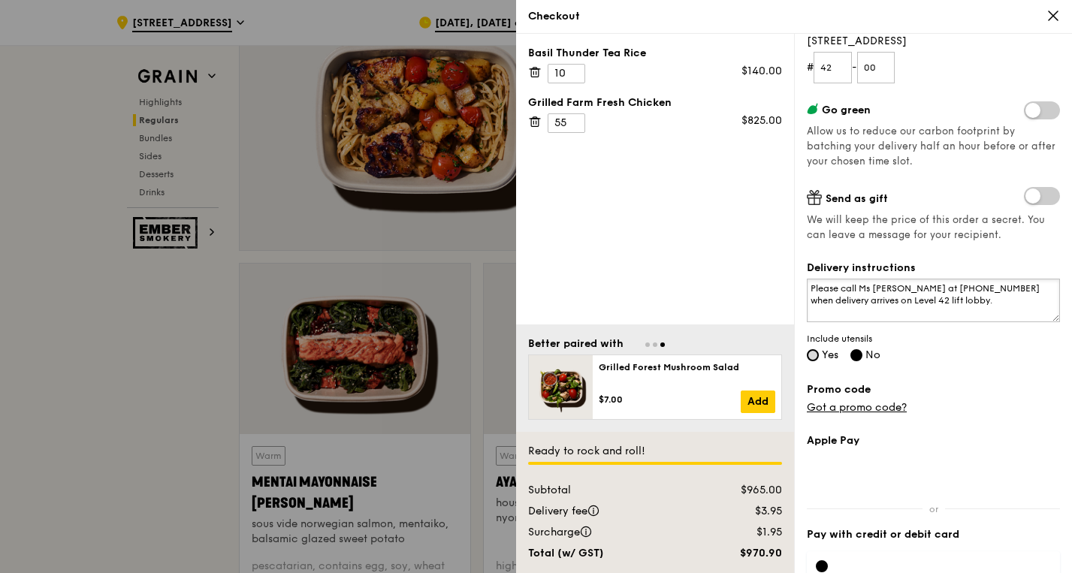
type textarea "Please call Ms [PERSON_NAME] at [PHONE_NUMBER] when delivery arrives on Level 4…"
click at [815, 352] on input "Yes" at bounding box center [813, 355] width 12 height 12
radio input "true"
radio input "false"
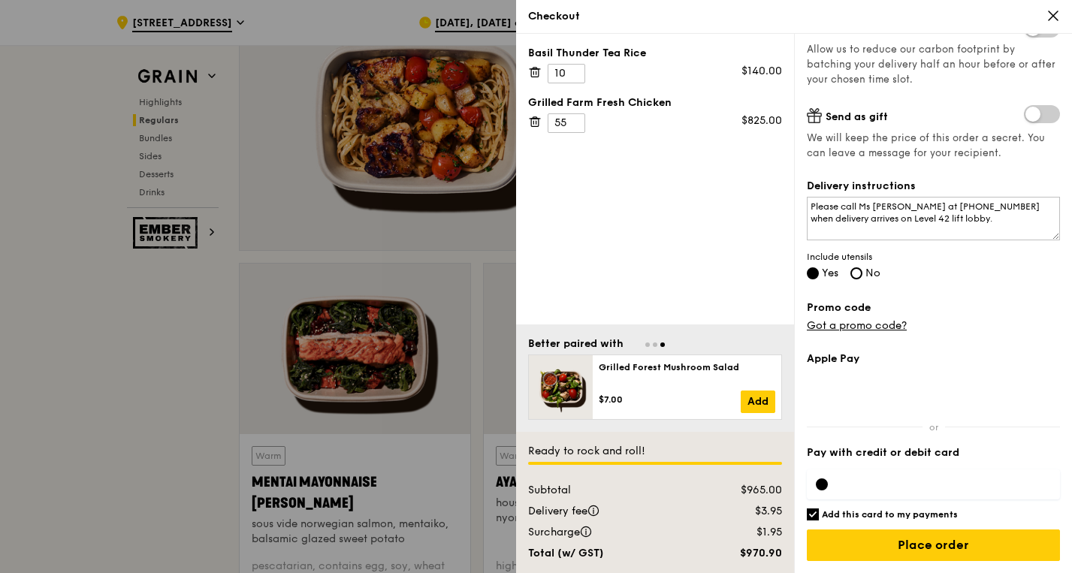
scroll to position [292, 0]
click at [819, 481] on div at bounding box center [822, 485] width 12 height 12
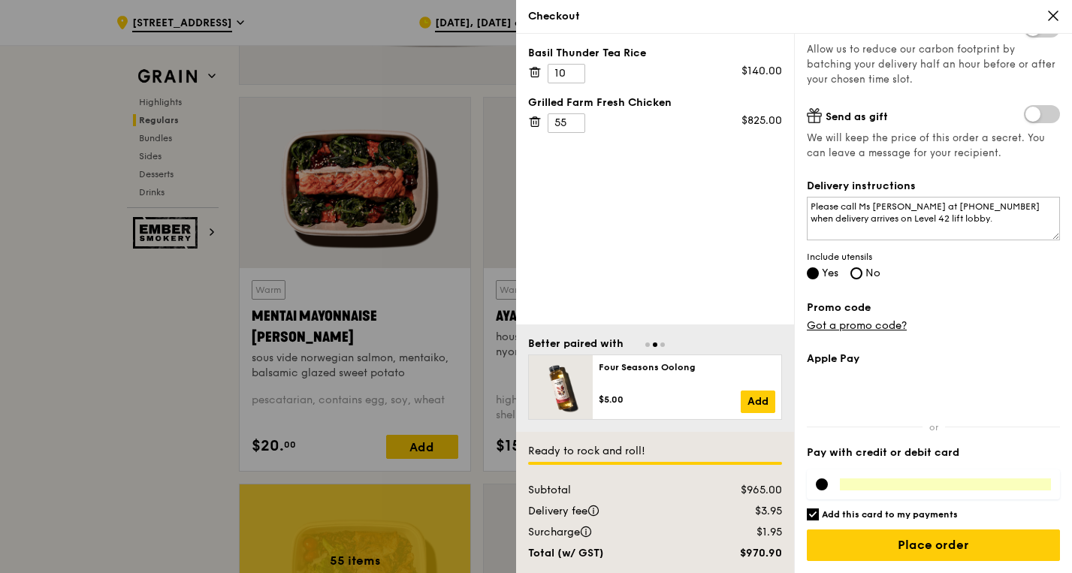
scroll to position [1351, 0]
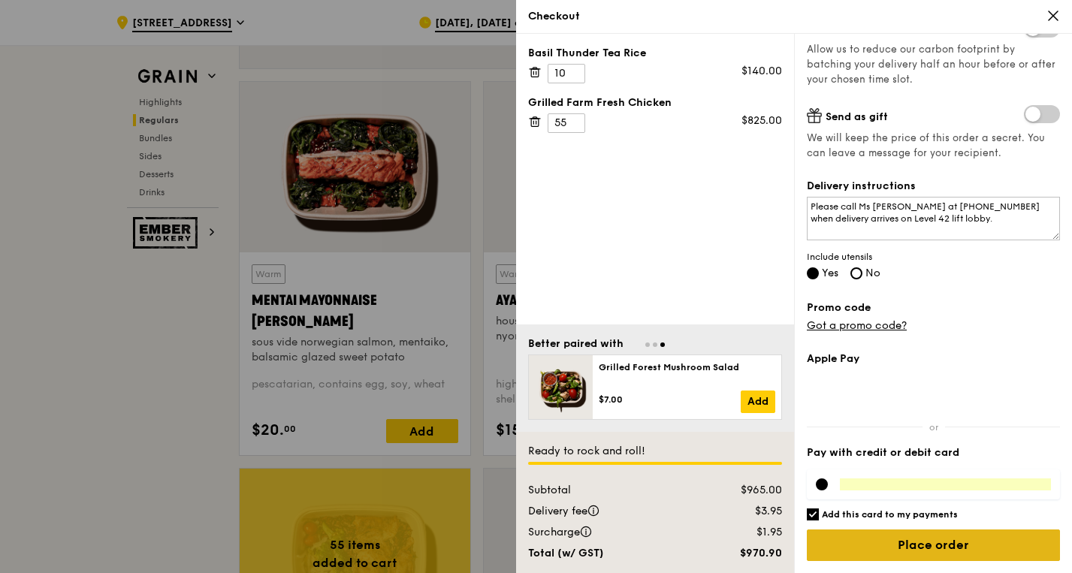
click at [945, 546] on input "Place order" at bounding box center [933, 546] width 253 height 32
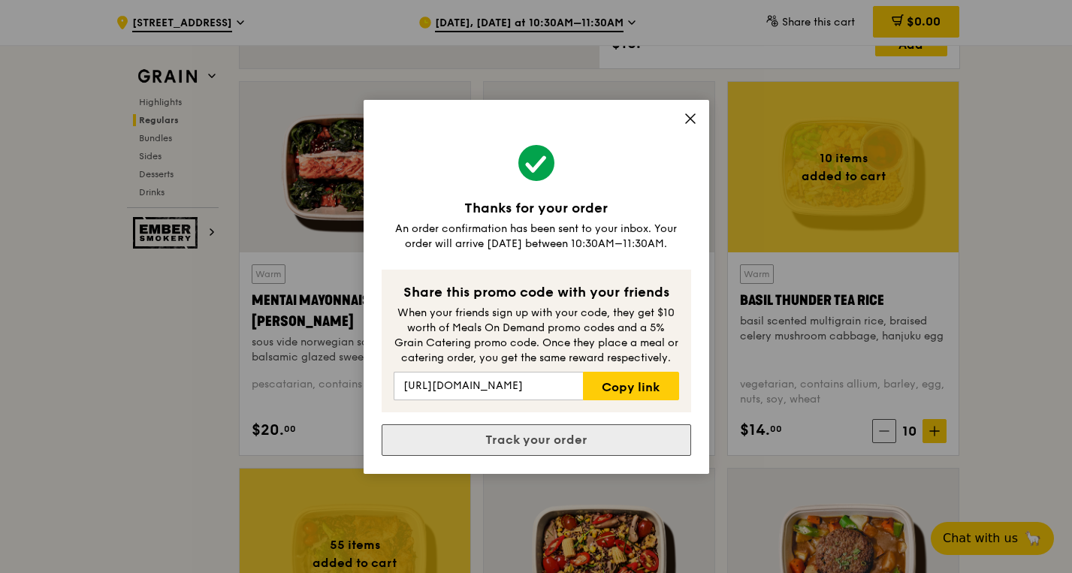
click at [574, 440] on link "Track your order" at bounding box center [537, 441] width 310 height 32
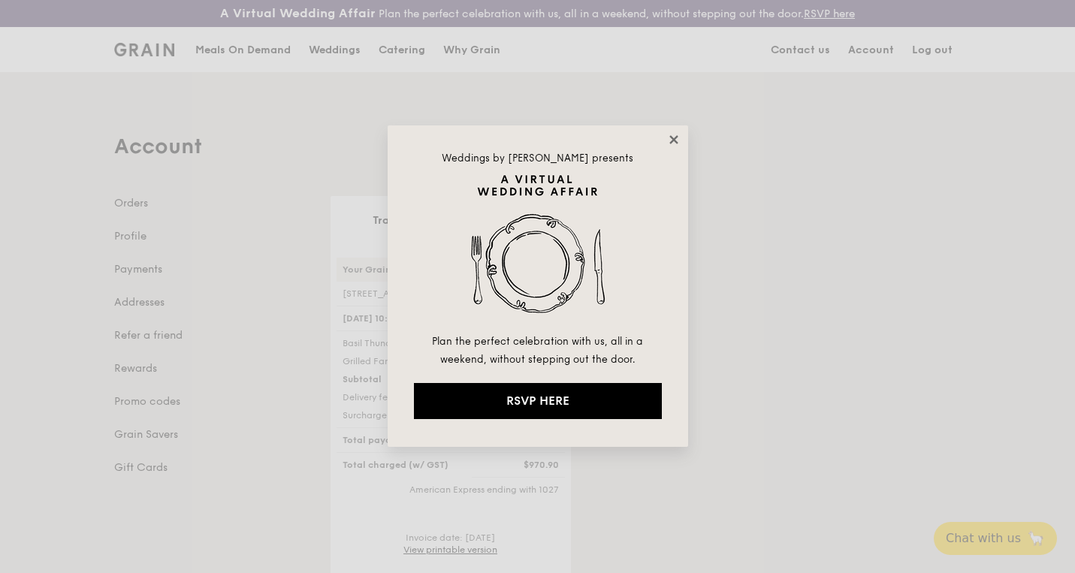
click at [669, 136] on icon at bounding box center [674, 140] width 14 height 14
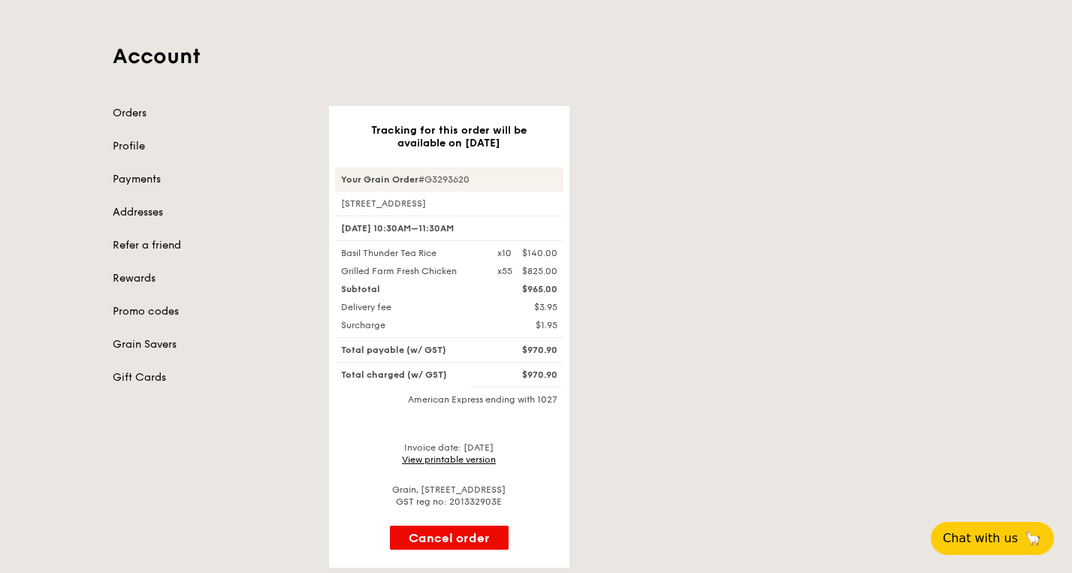
scroll to position [119, 0]
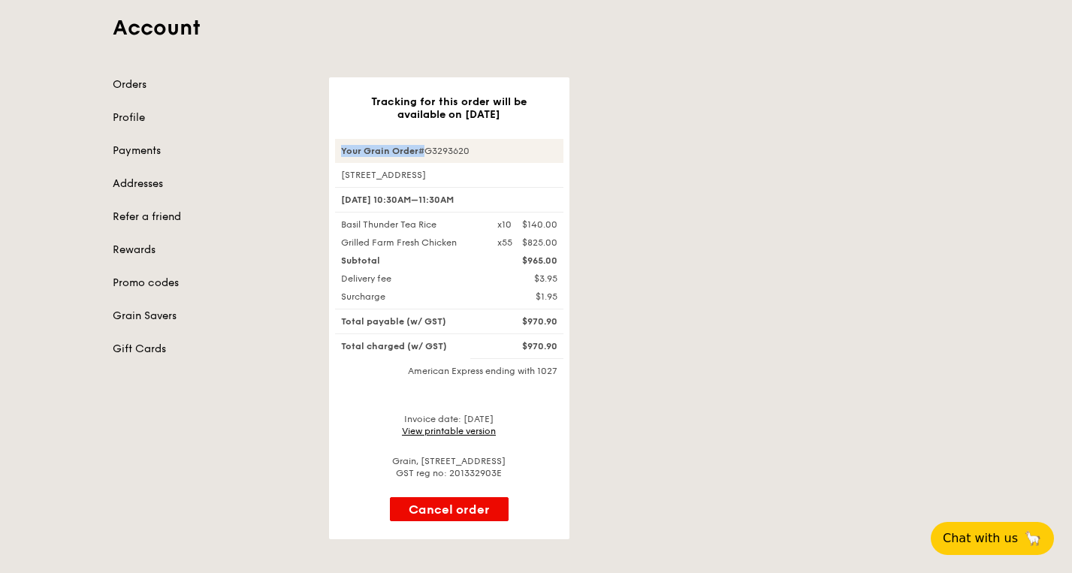
drag, startPoint x: 419, startPoint y: 151, endPoint x: 483, endPoint y: 143, distance: 64.4
click at [484, 144] on div "Your Grain Order #G3293620" at bounding box center [449, 151] width 228 height 24
click at [468, 143] on div "Your Grain Order #G3293620" at bounding box center [449, 151] width 228 height 24
click at [473, 153] on div "Your Grain Order #G3293620" at bounding box center [449, 151] width 228 height 24
copy div "Your Grain Order #G3293620"
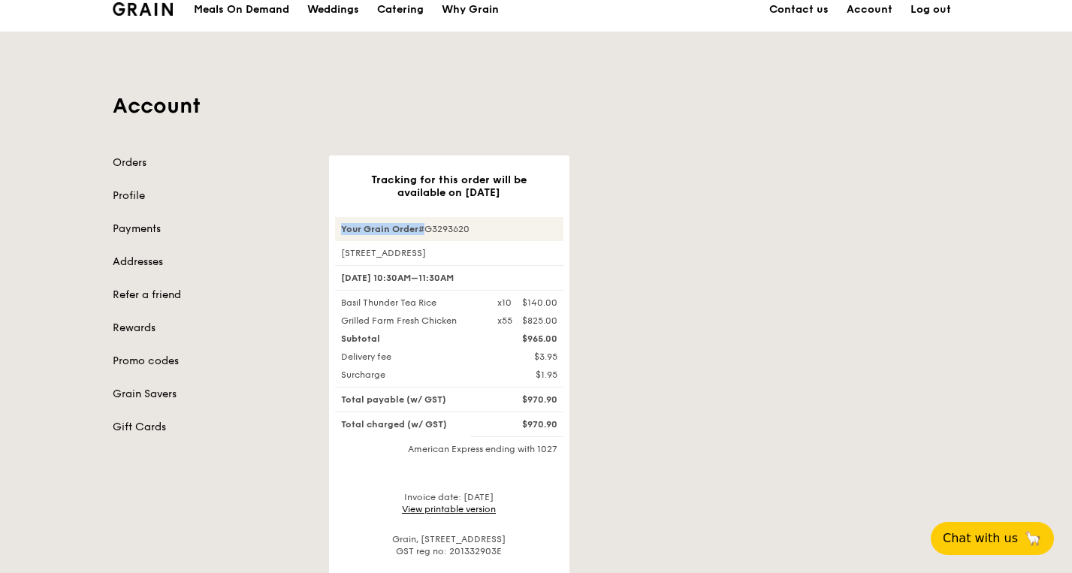
scroll to position [32, 0]
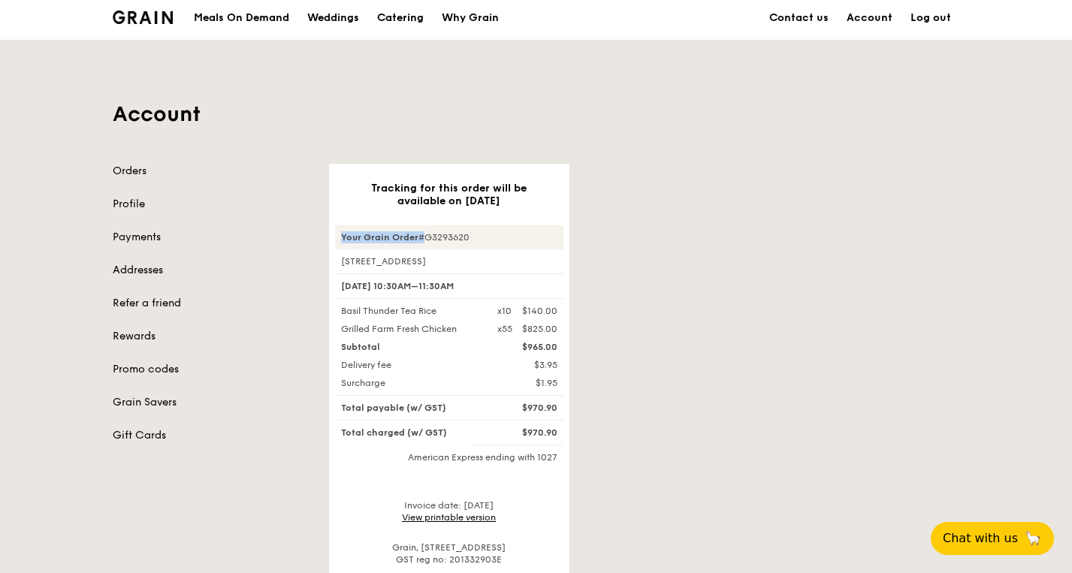
click at [166, 374] on link "Promo codes" at bounding box center [212, 369] width 198 height 15
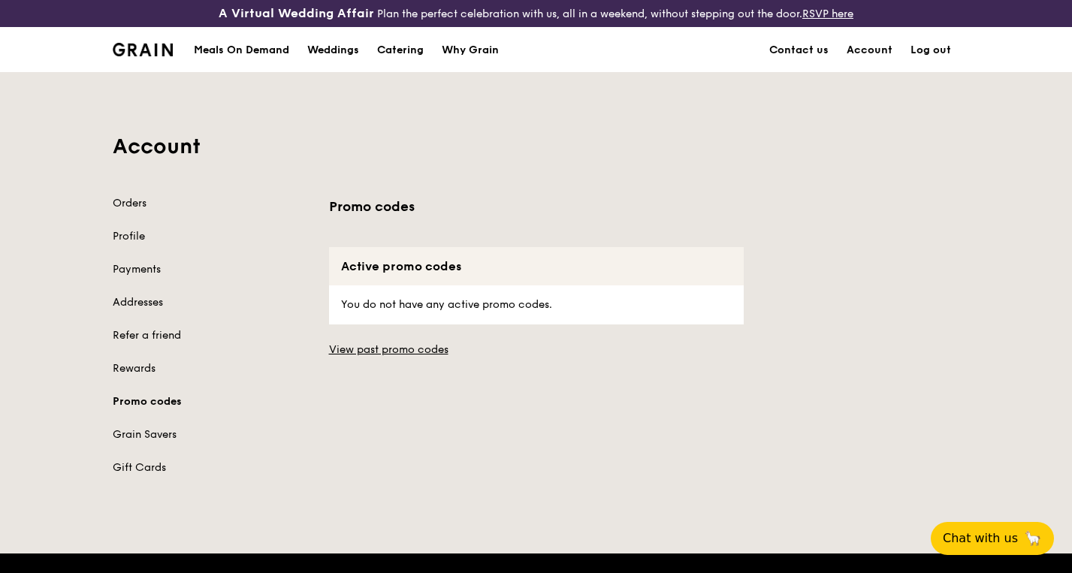
click at [159, 404] on link "Promo codes" at bounding box center [212, 402] width 198 height 15
click at [162, 442] on link "Grain Savers" at bounding box center [212, 435] width 198 height 15
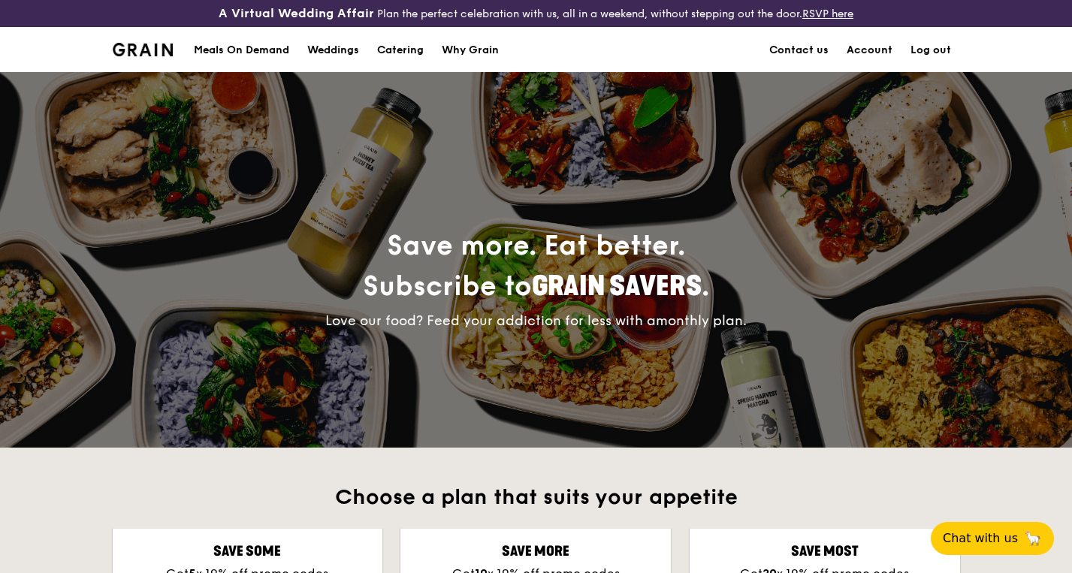
click at [867, 49] on link "Account" at bounding box center [870, 50] width 64 height 45
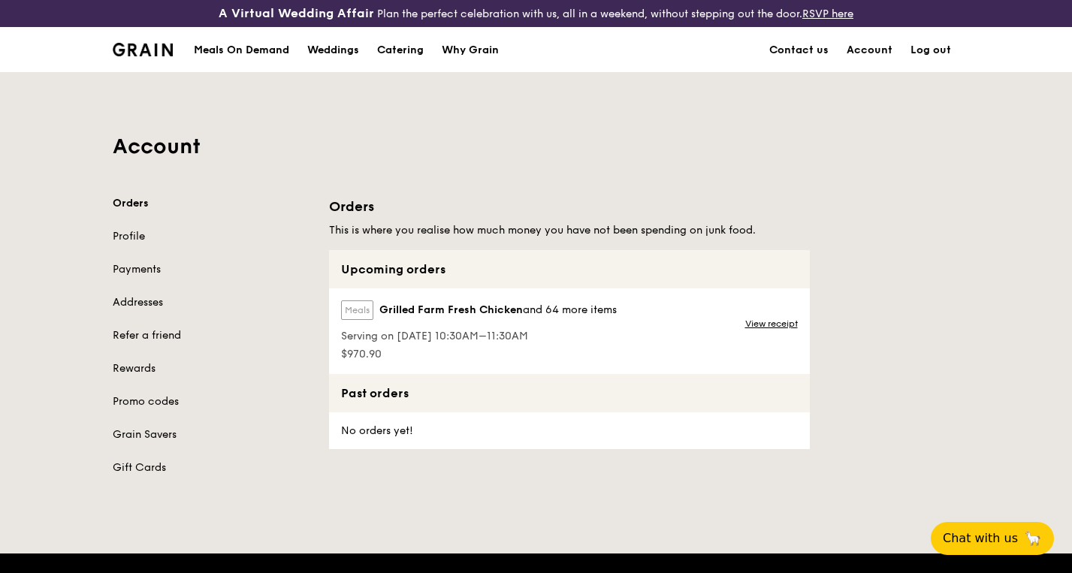
click at [124, 368] on link "Rewards" at bounding box center [212, 368] width 198 height 15
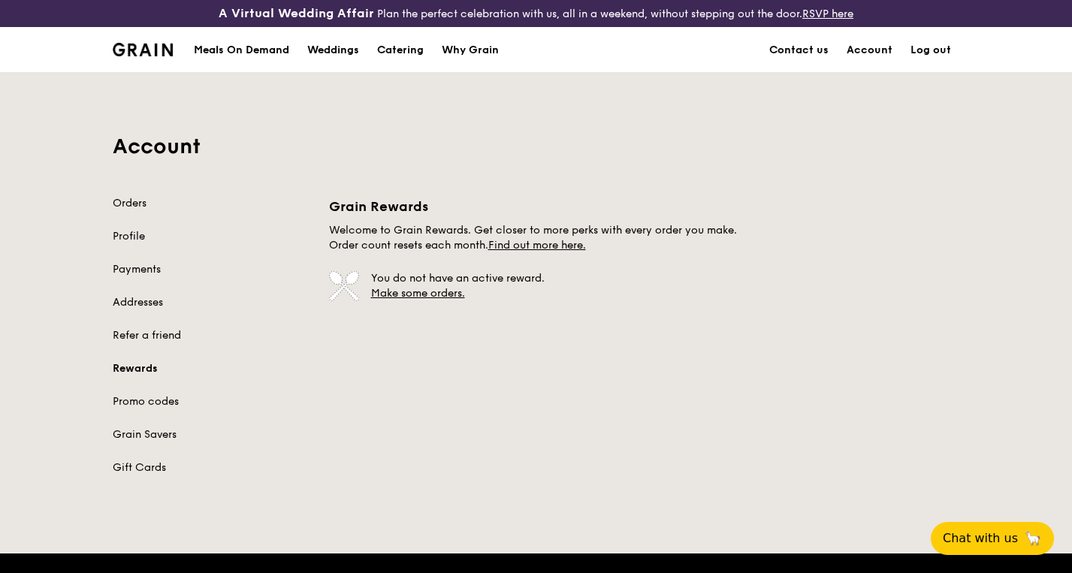
click at [125, 206] on link "Orders" at bounding box center [212, 203] width 198 height 15
